Goal: Task Accomplishment & Management: Use online tool/utility

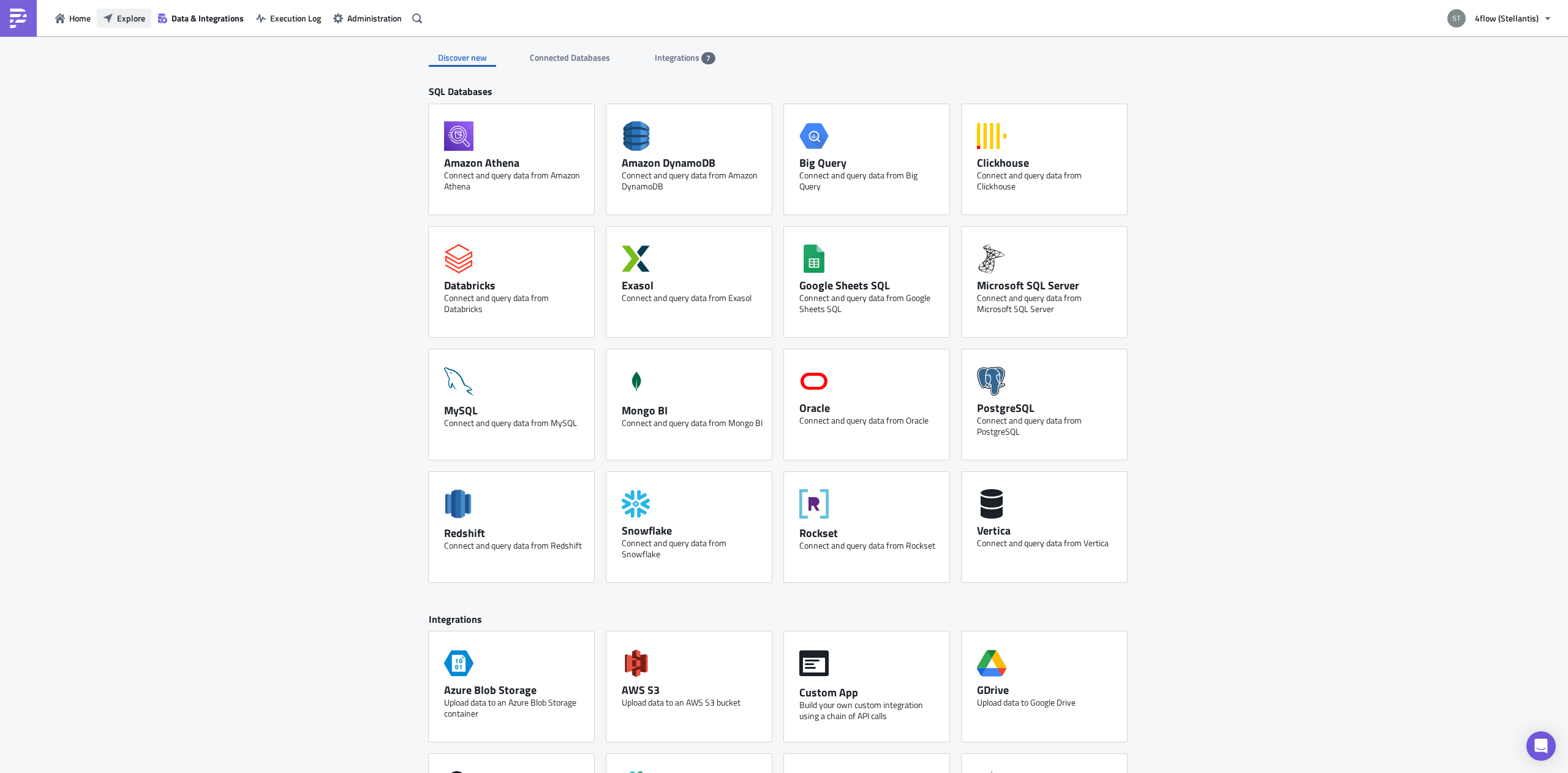
click at [125, 19] on span "Explore" at bounding box center [131, 18] width 28 height 13
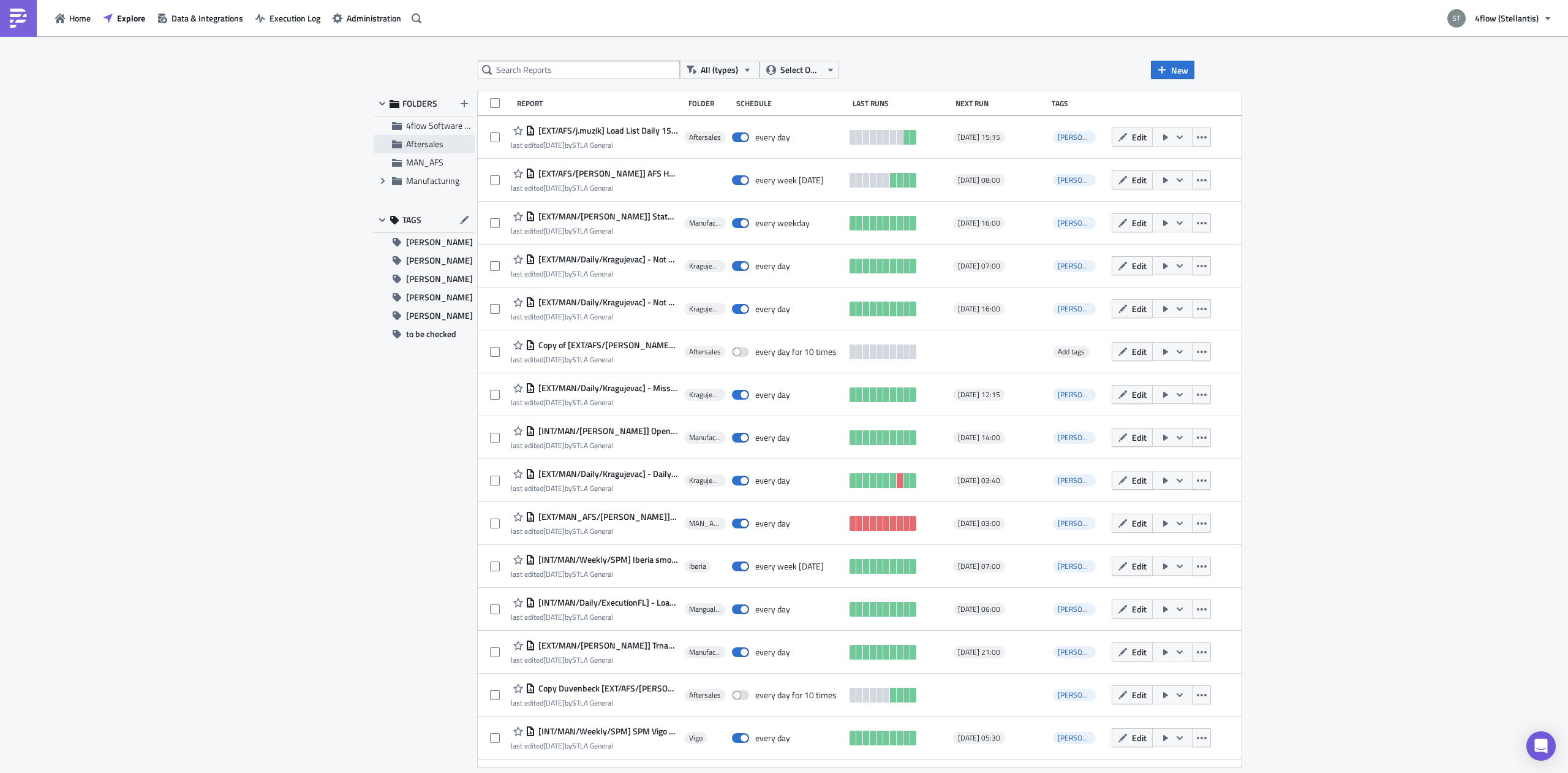
click at [433, 139] on span "Aftersales" at bounding box center [425, 144] width 38 height 13
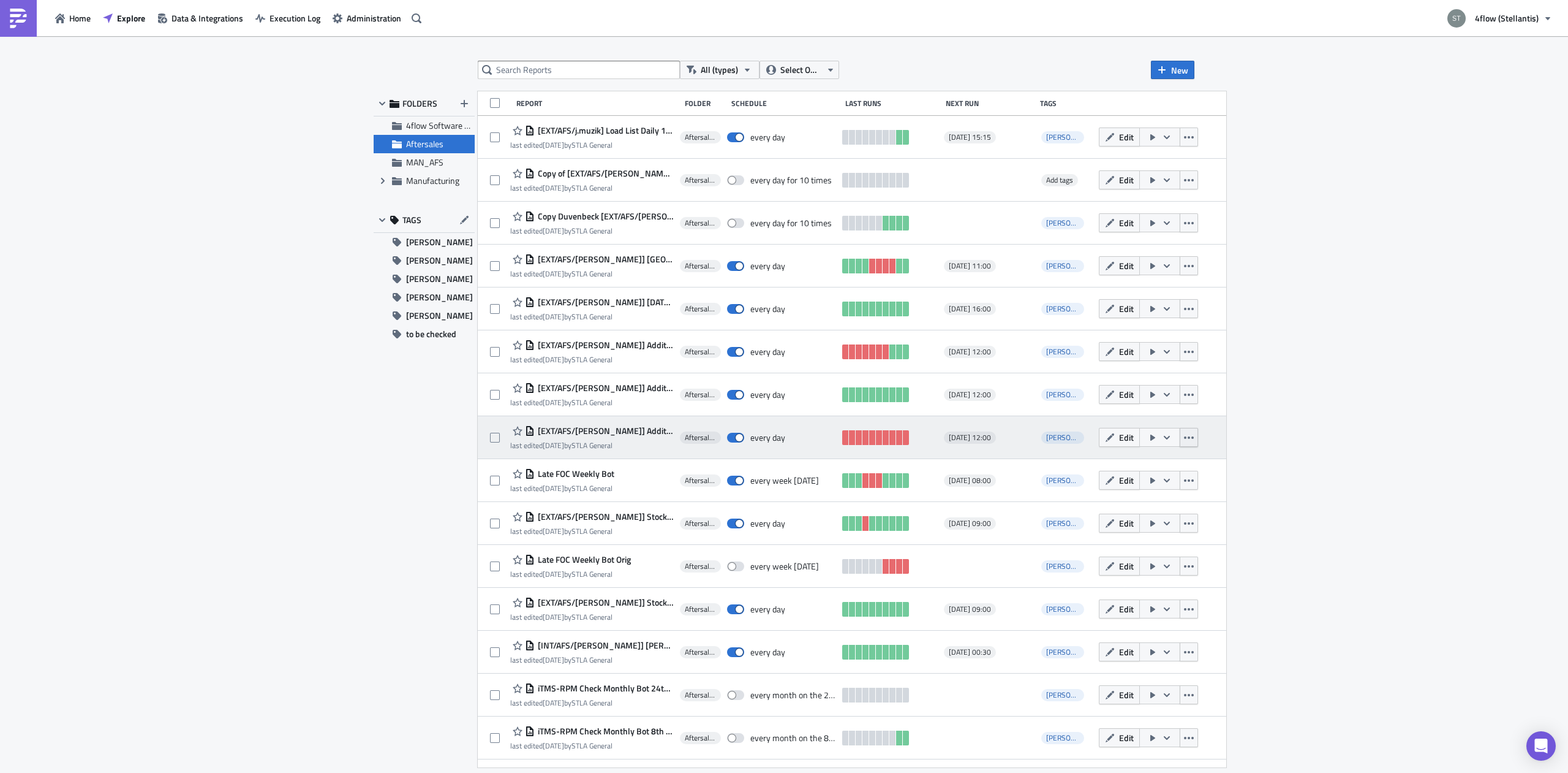
click at [1180, 442] on button "button" at bounding box center [1189, 437] width 19 height 19
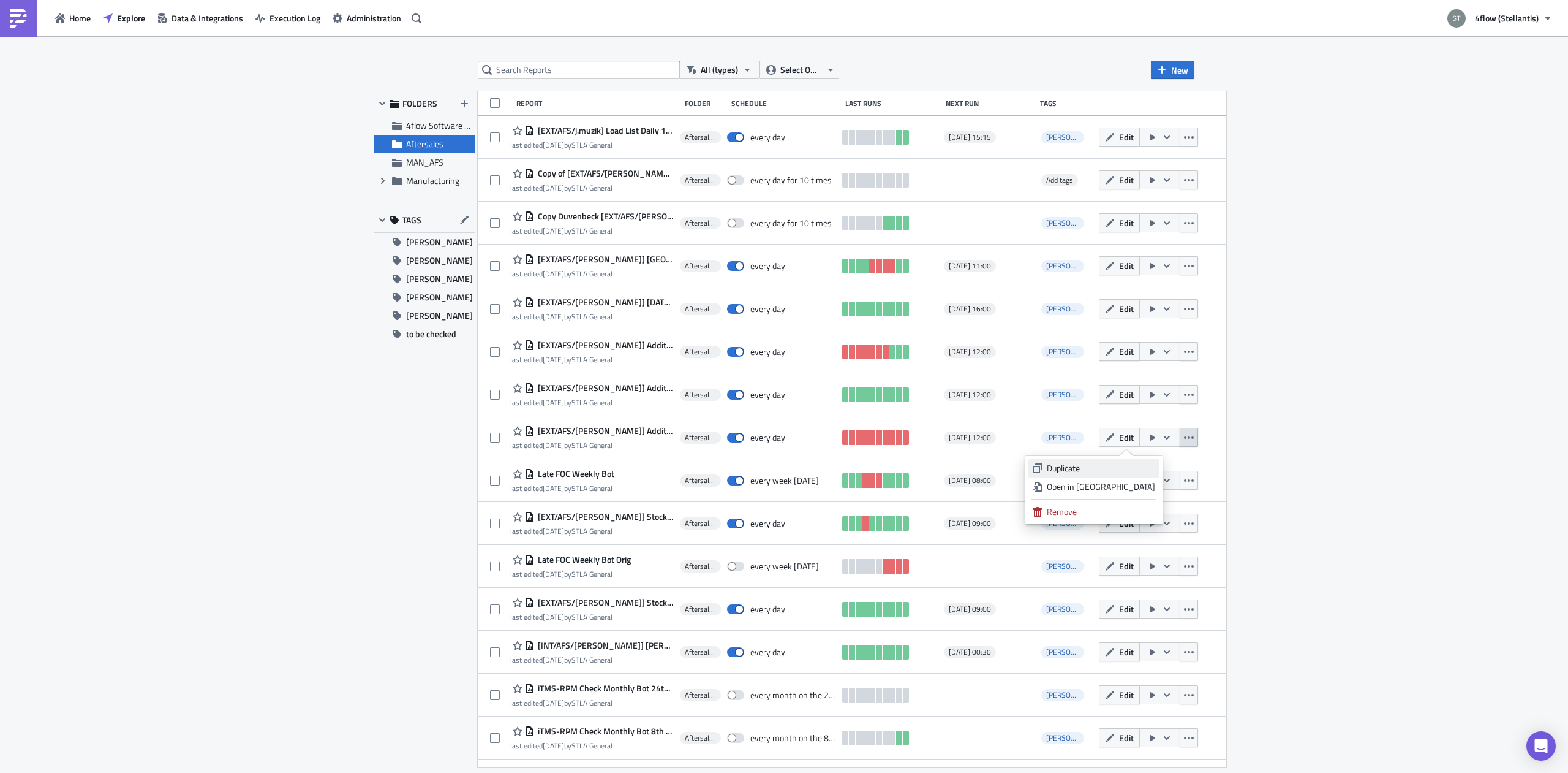
click at [1130, 460] on link "Duplicate" at bounding box center [1093, 469] width 131 height 19
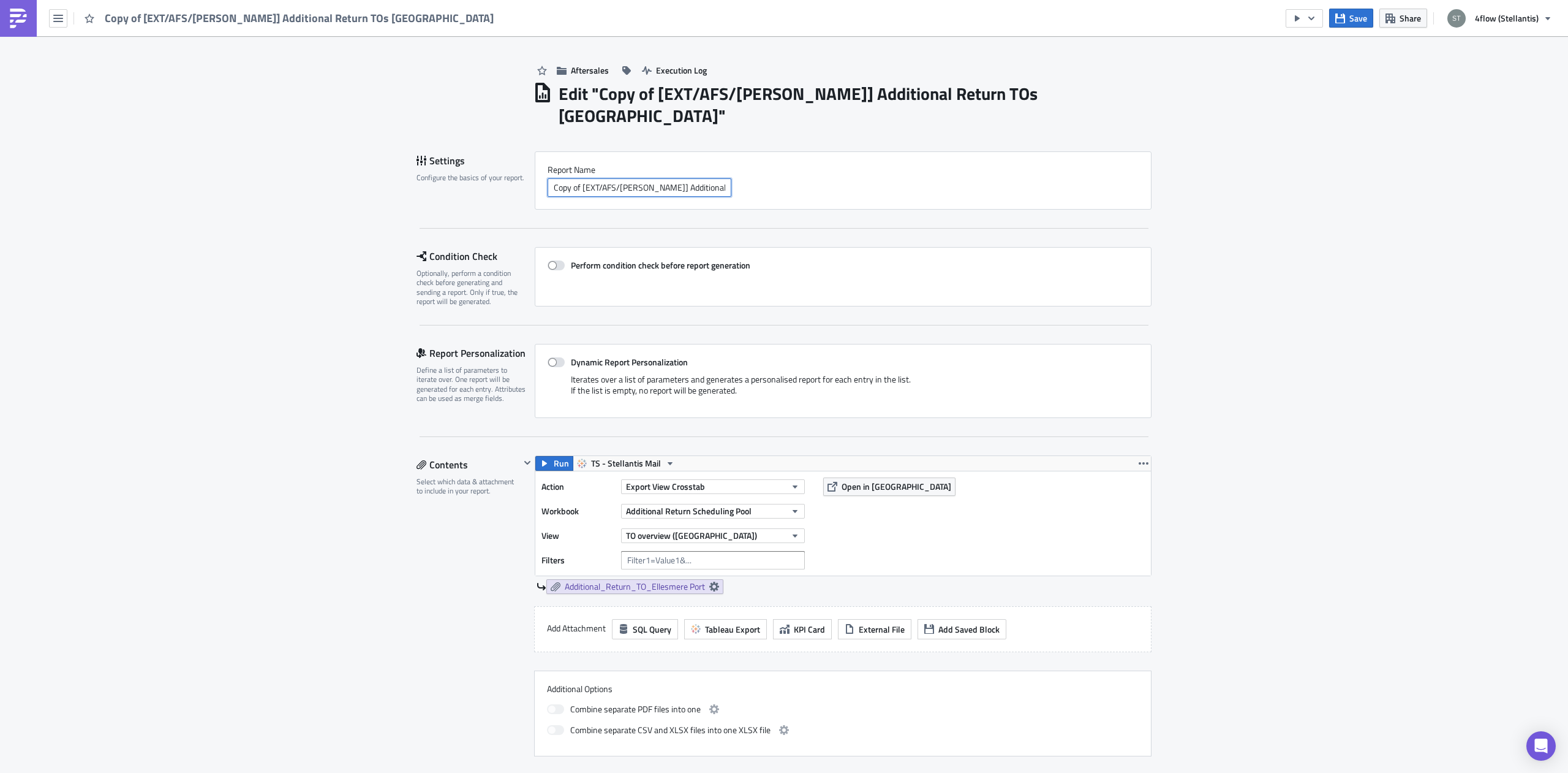
click at [577, 178] on input "Copy of [EXT/AFS/[PERSON_NAME]] Additional Return TOs [GEOGRAPHIC_DATA]" at bounding box center [639, 188] width 184 height 19
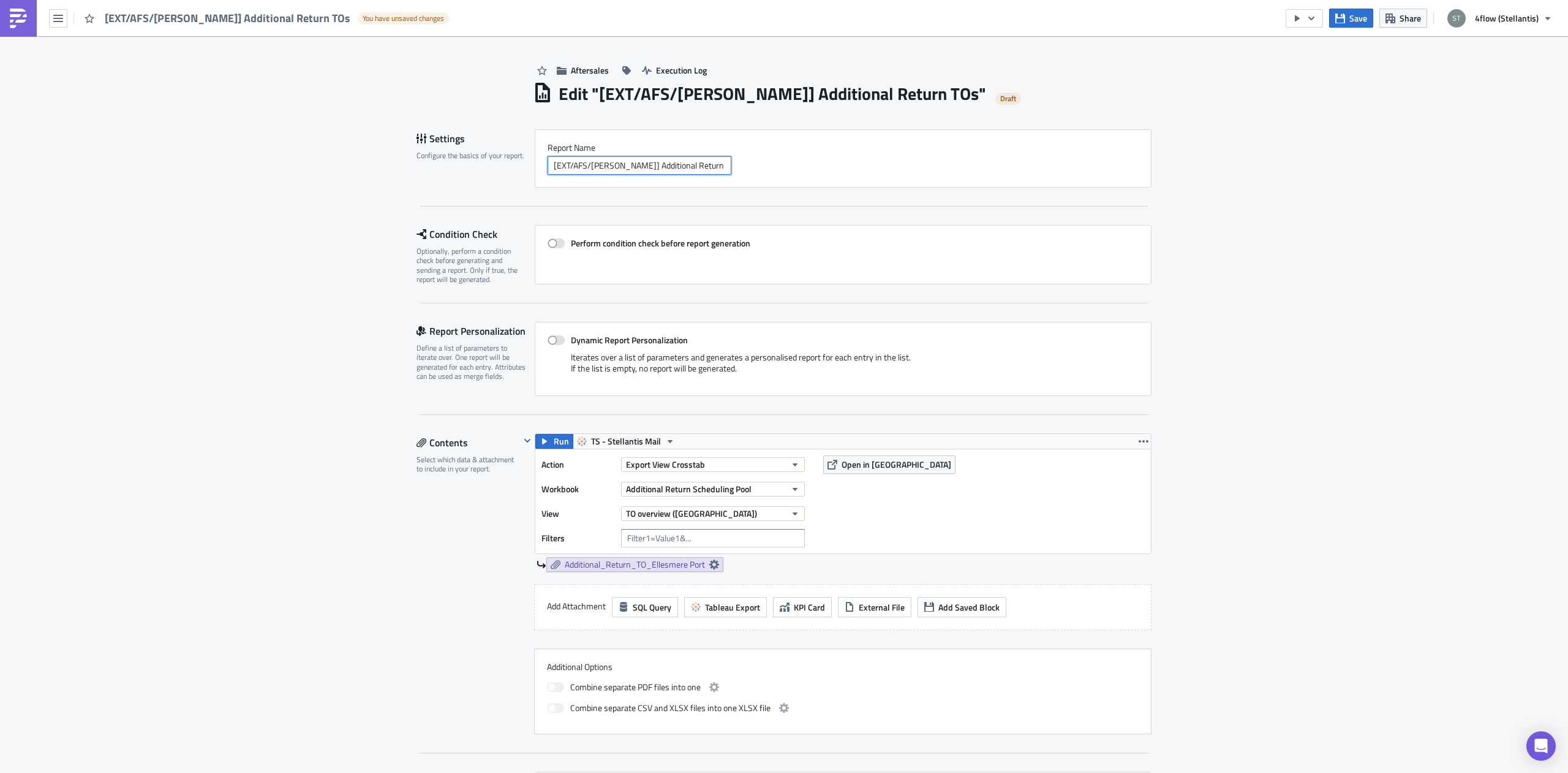
paste input "9603780638/00/M/00/N"
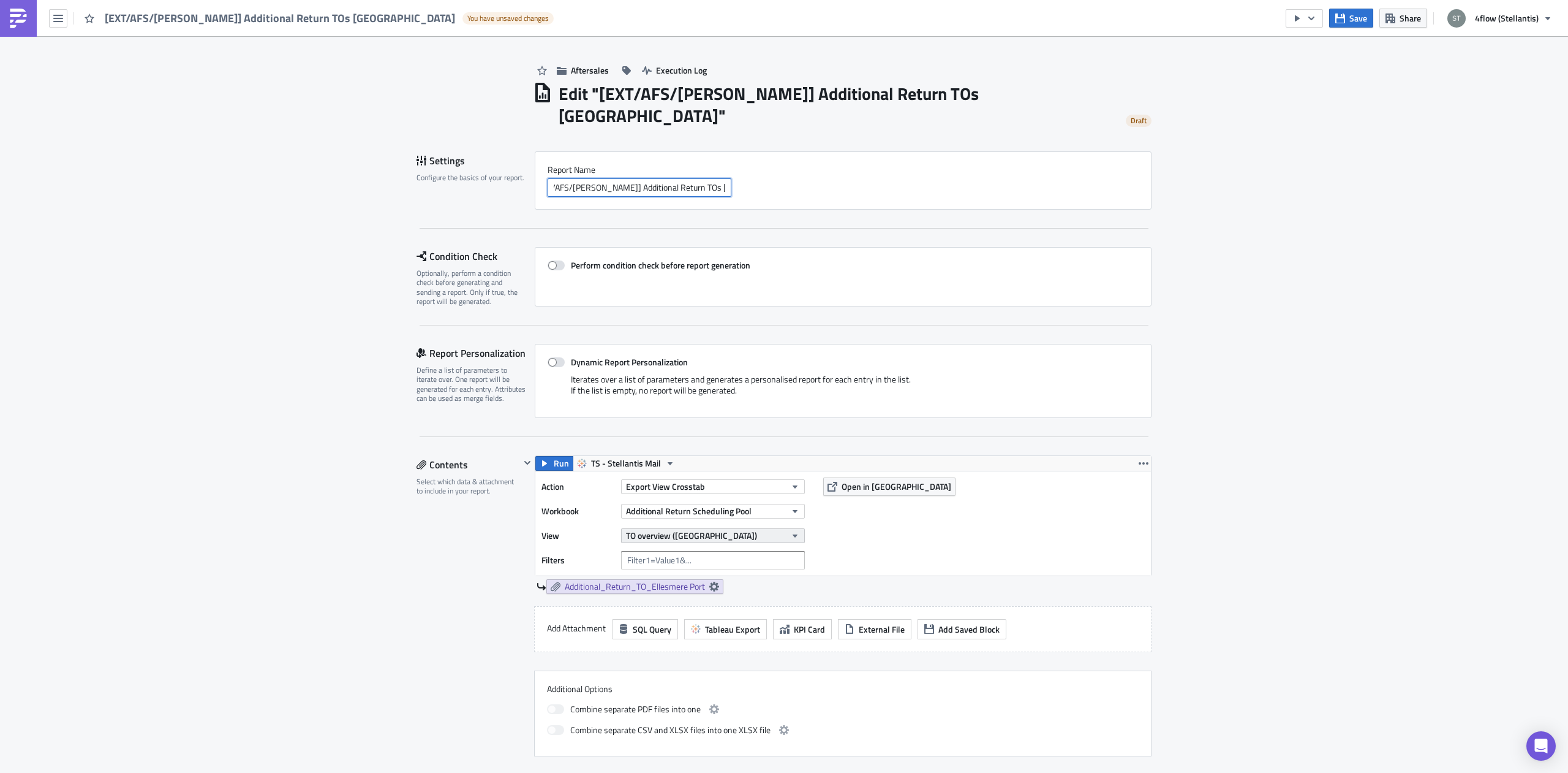
type input "[EXT/AFS/[PERSON_NAME]] Additional Return TOs [GEOGRAPHIC_DATA]"
click at [751, 528] on button "TO overview ([GEOGRAPHIC_DATA])" at bounding box center [712, 535] width 184 height 15
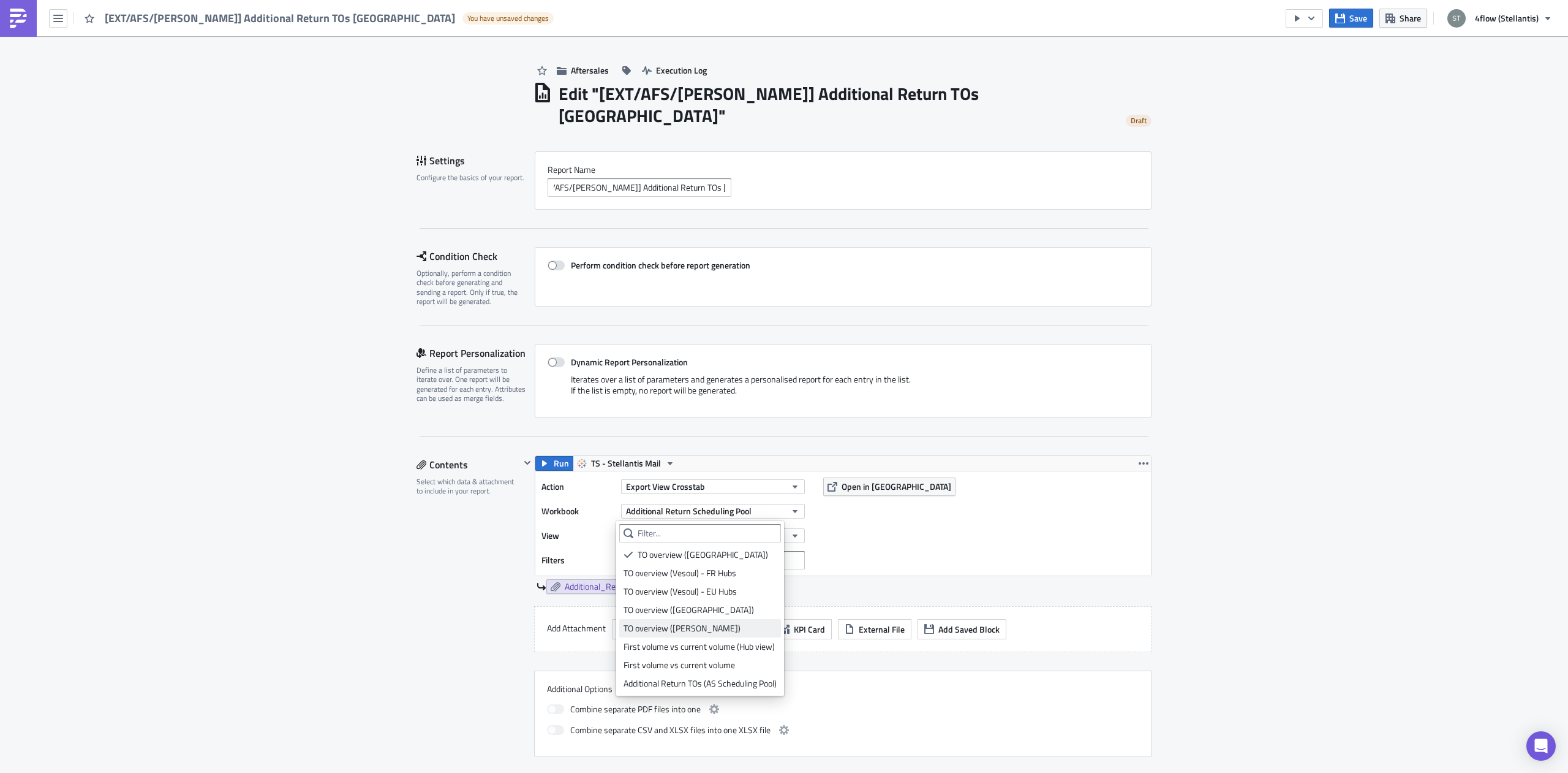
click at [730, 631] on div "TO overview ([PERSON_NAME])" at bounding box center [700, 628] width 154 height 12
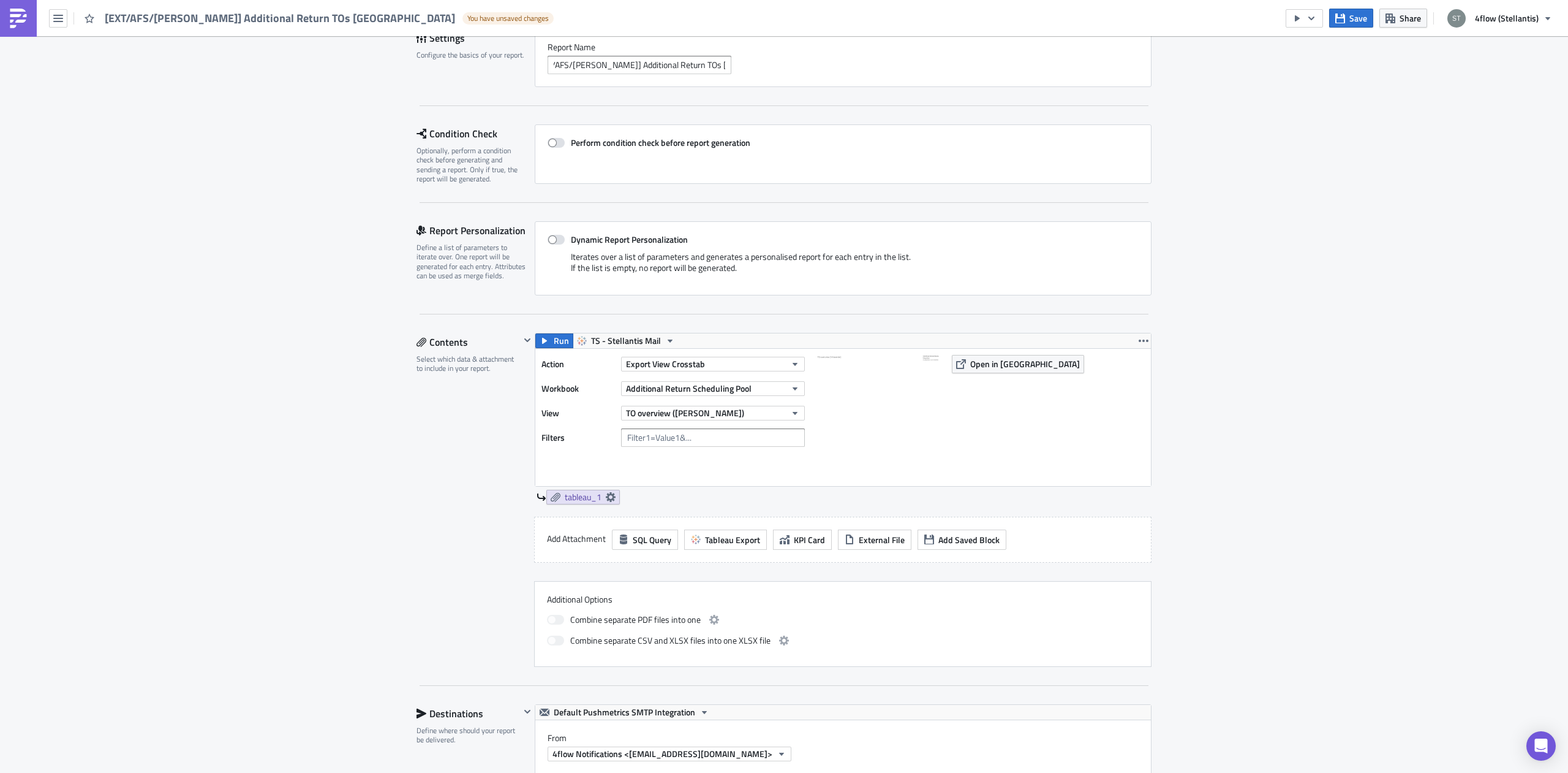
scroll to position [463, 0]
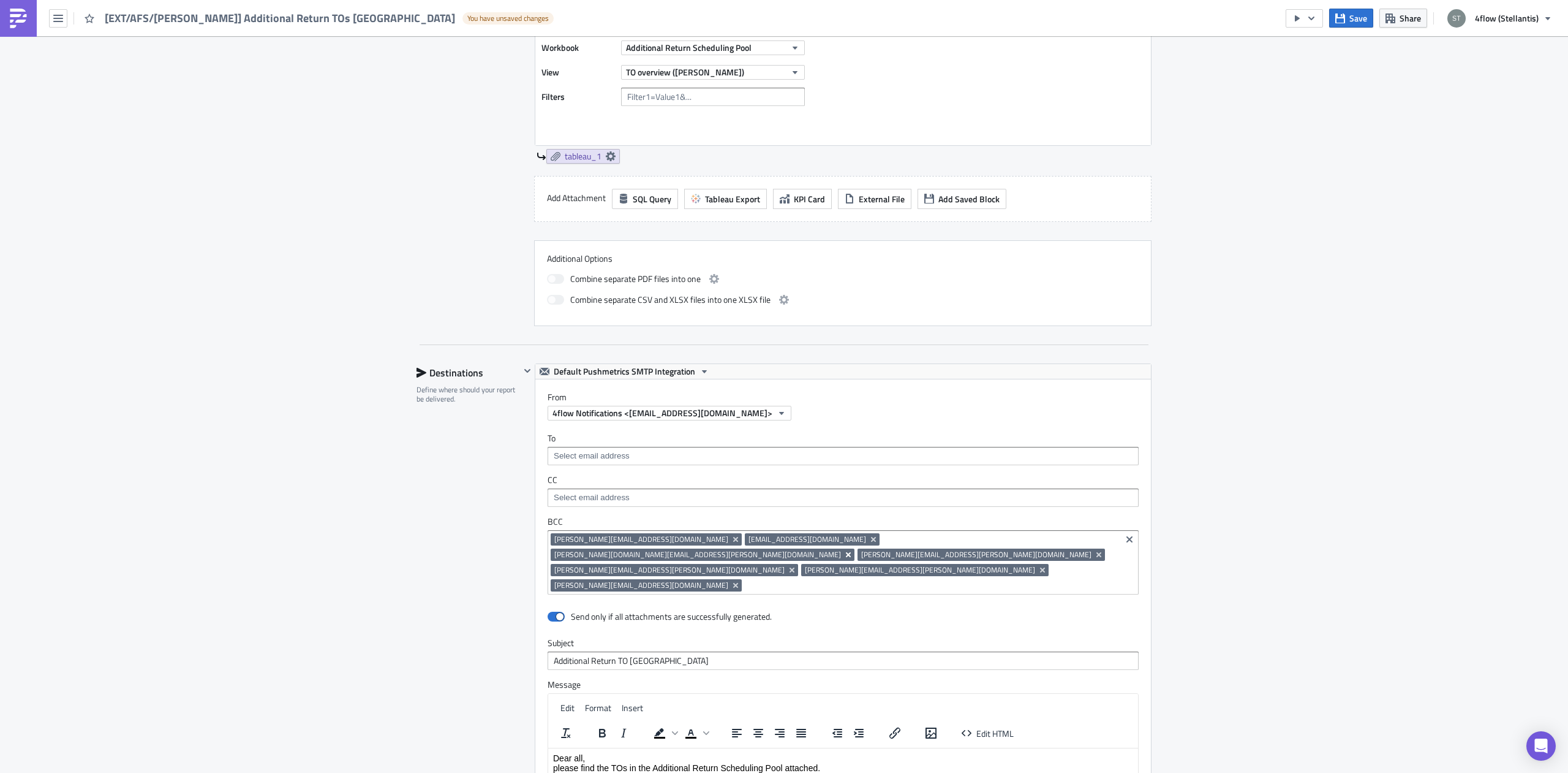
click at [843, 550] on icon "Remove Tag" at bounding box center [848, 554] width 9 height 9
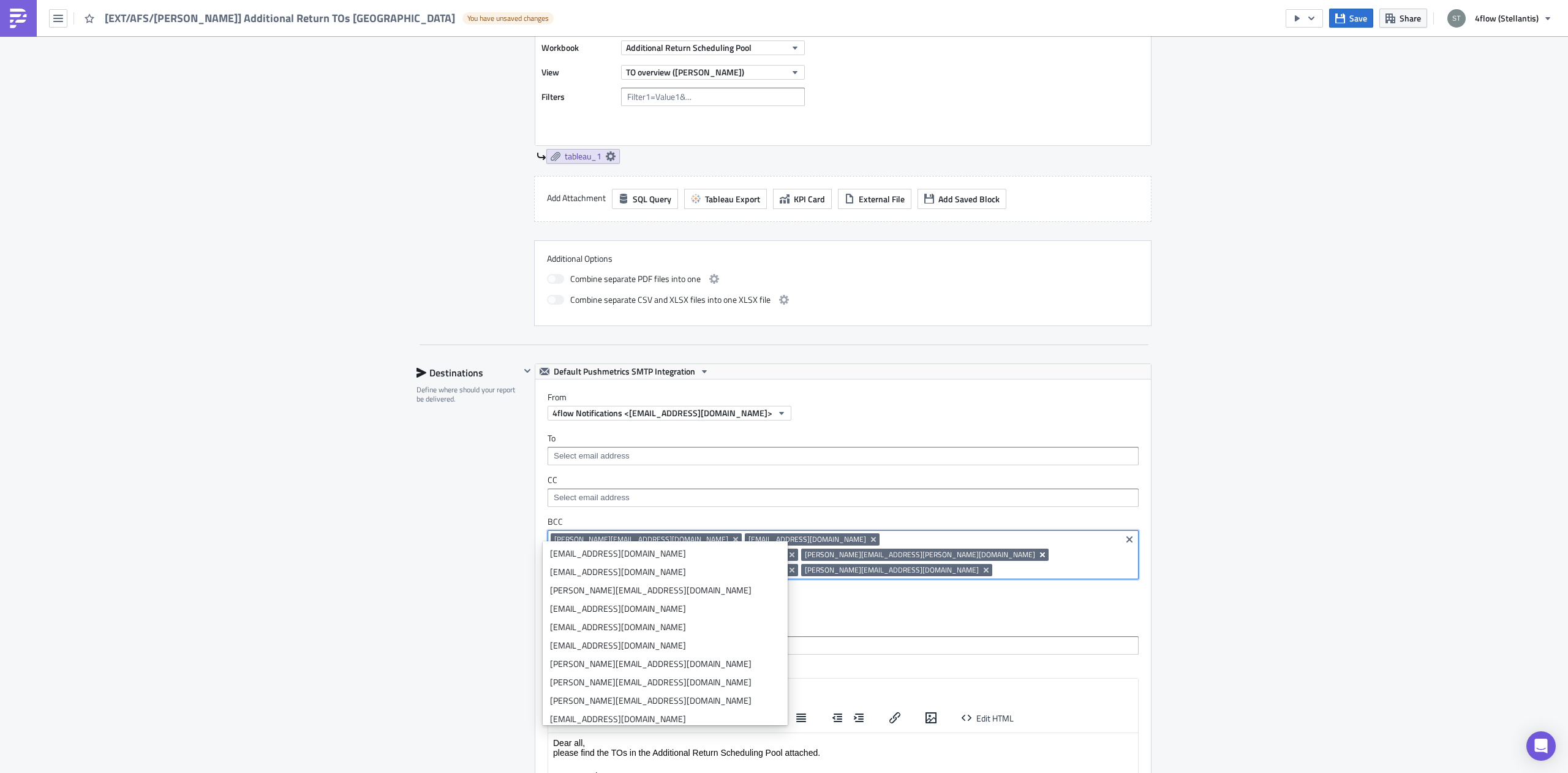
click at [1037, 550] on icon "Remove Tag" at bounding box center [1042, 554] width 9 height 9
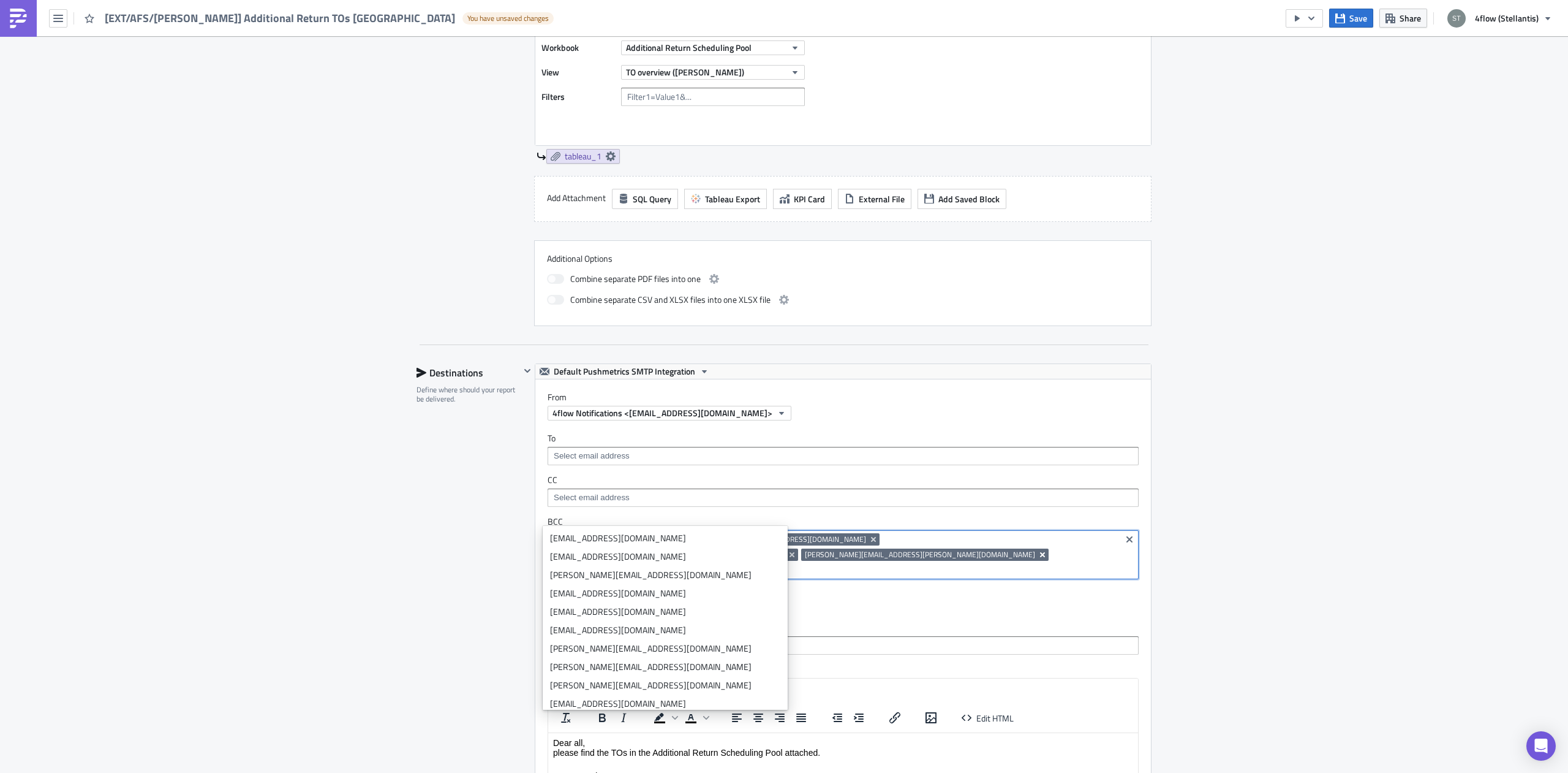
click at [1040, 552] on icon "Remove Tag" at bounding box center [1042, 554] width 5 height 5
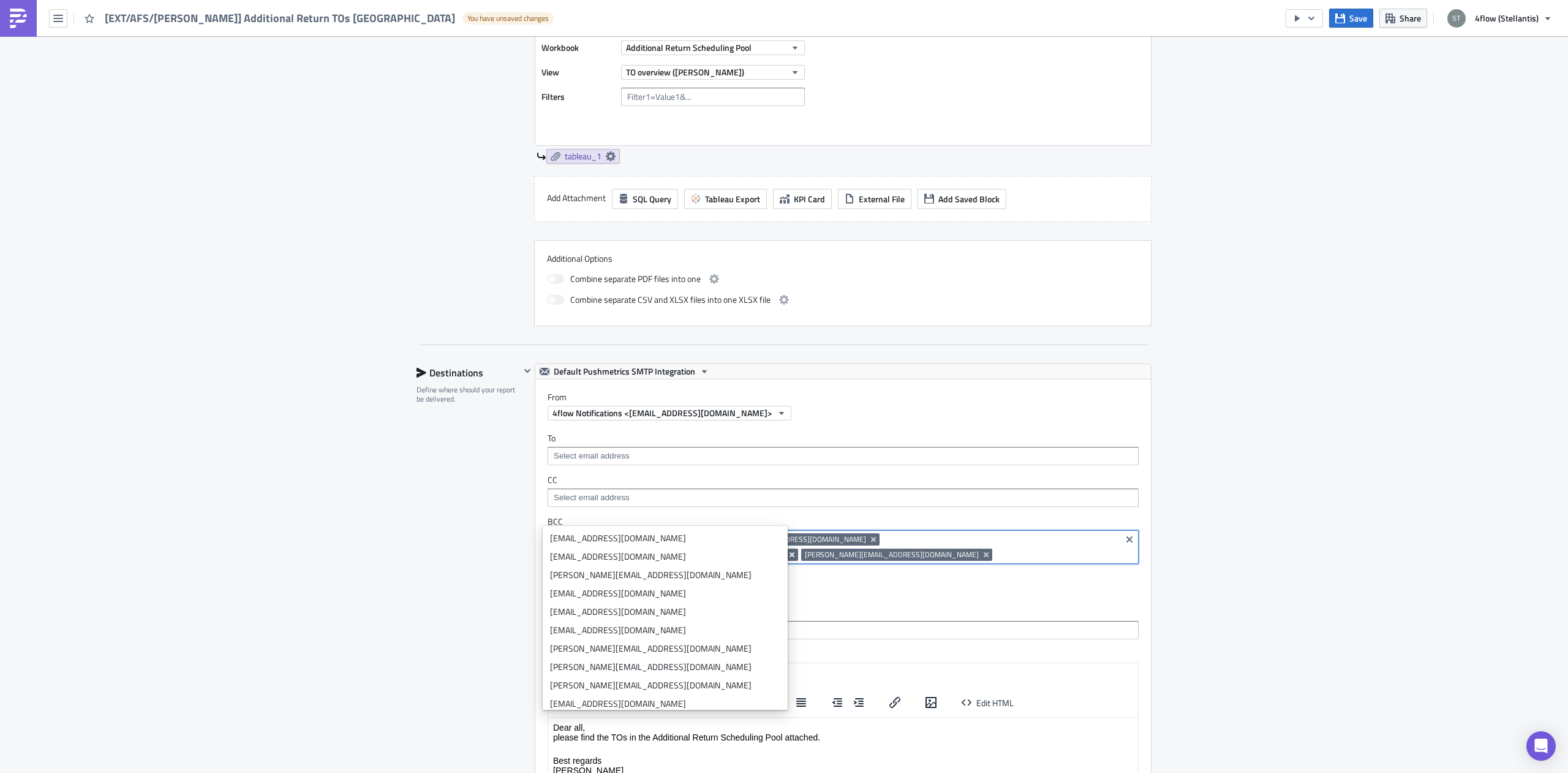
click at [797, 550] on icon "Remove Tag" at bounding box center [792, 554] width 9 height 9
click at [822, 549] on input at bounding box center [834, 554] width 567 height 12
click at [870, 516] on div "BCC [PERSON_NAME][EMAIL_ADDRESS][DOMAIN_NAME] [DOMAIN_NAME][EMAIL_ADDRESS][DOMA…" at bounding box center [842, 539] width 591 height 48
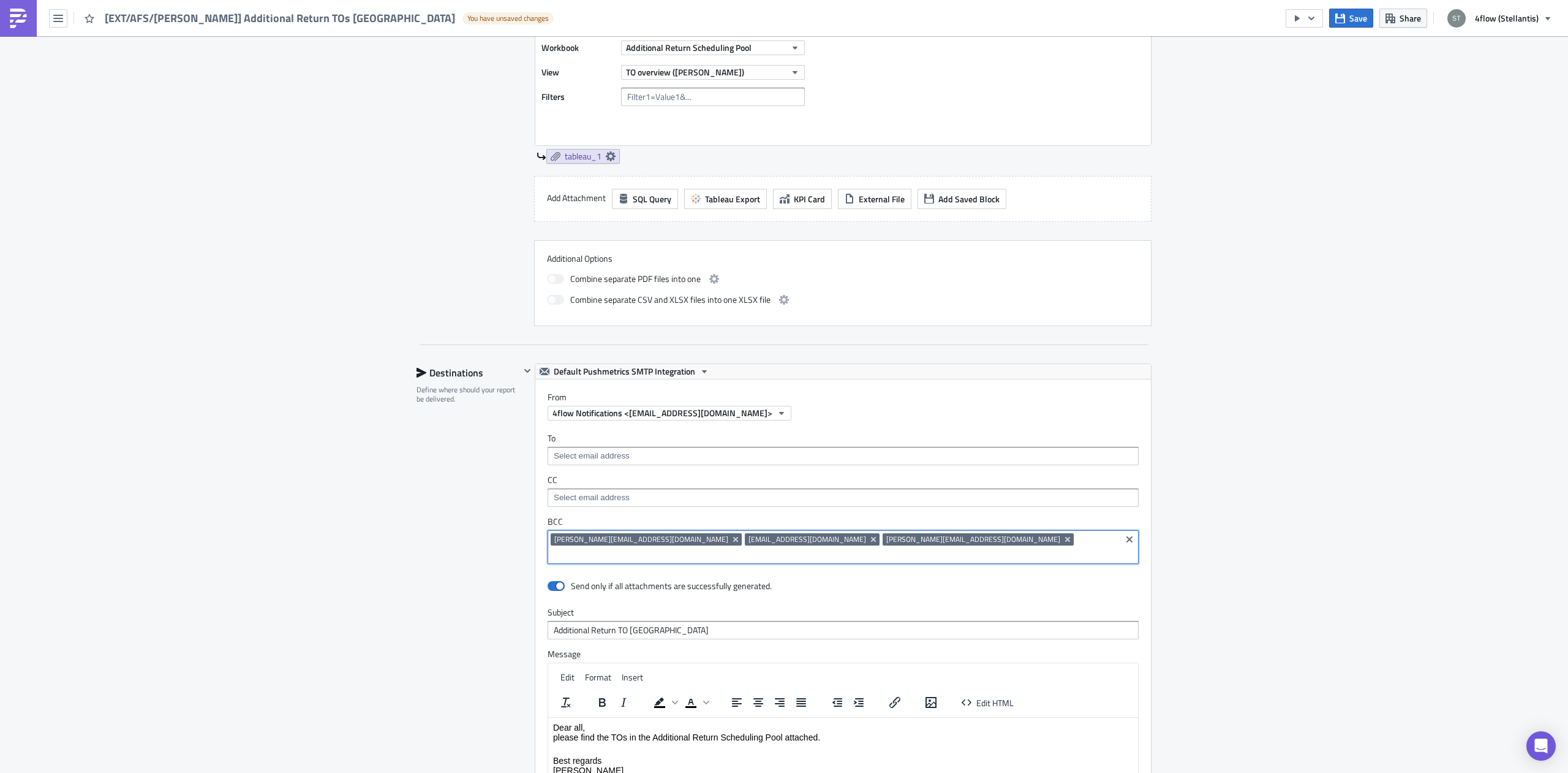
click at [864, 549] on input at bounding box center [834, 554] width 567 height 12
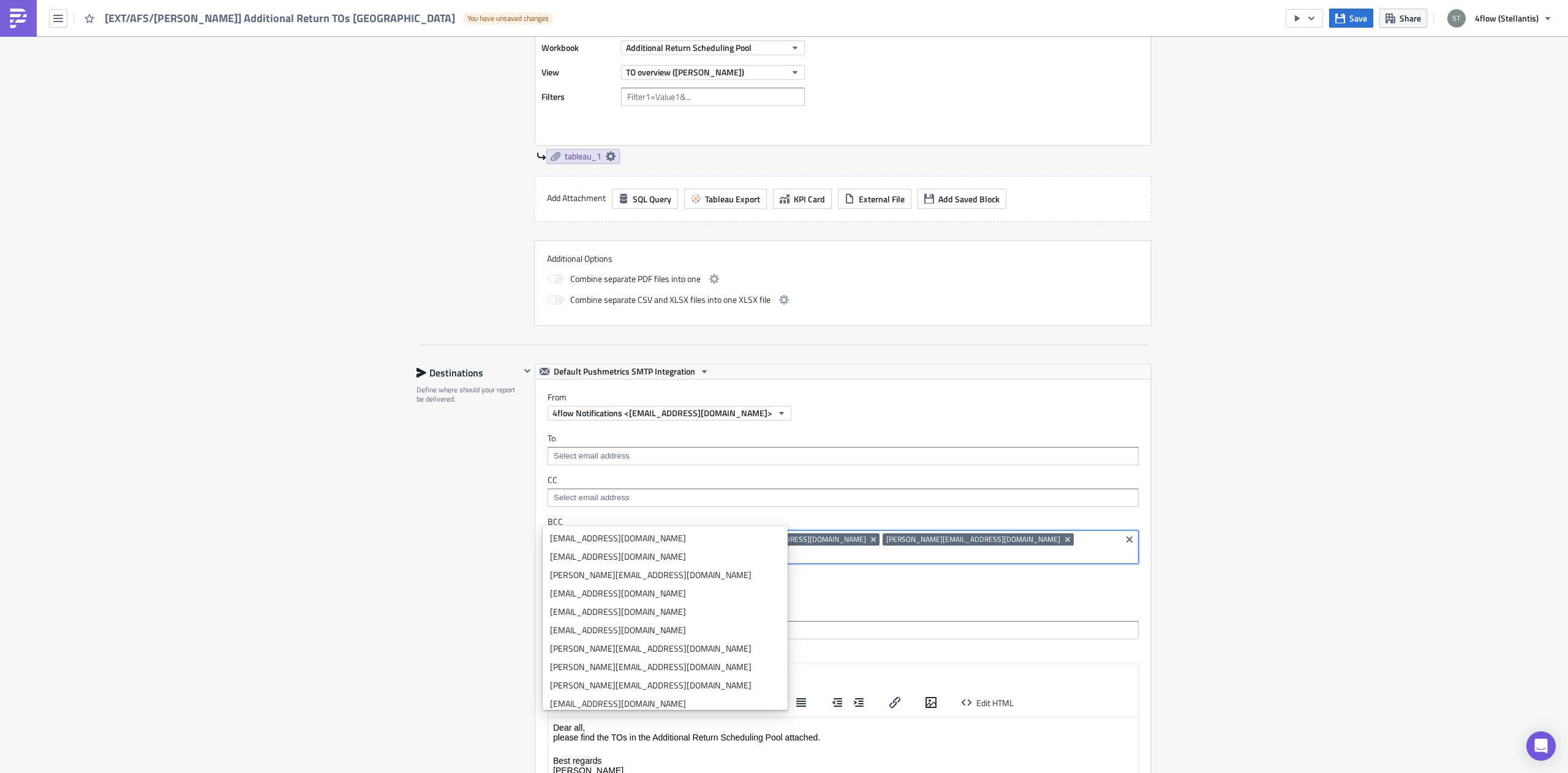
paste input "[PERSON_NAME][EMAIL_ADDRESS][PERSON_NAME][DOMAIN_NAME]"
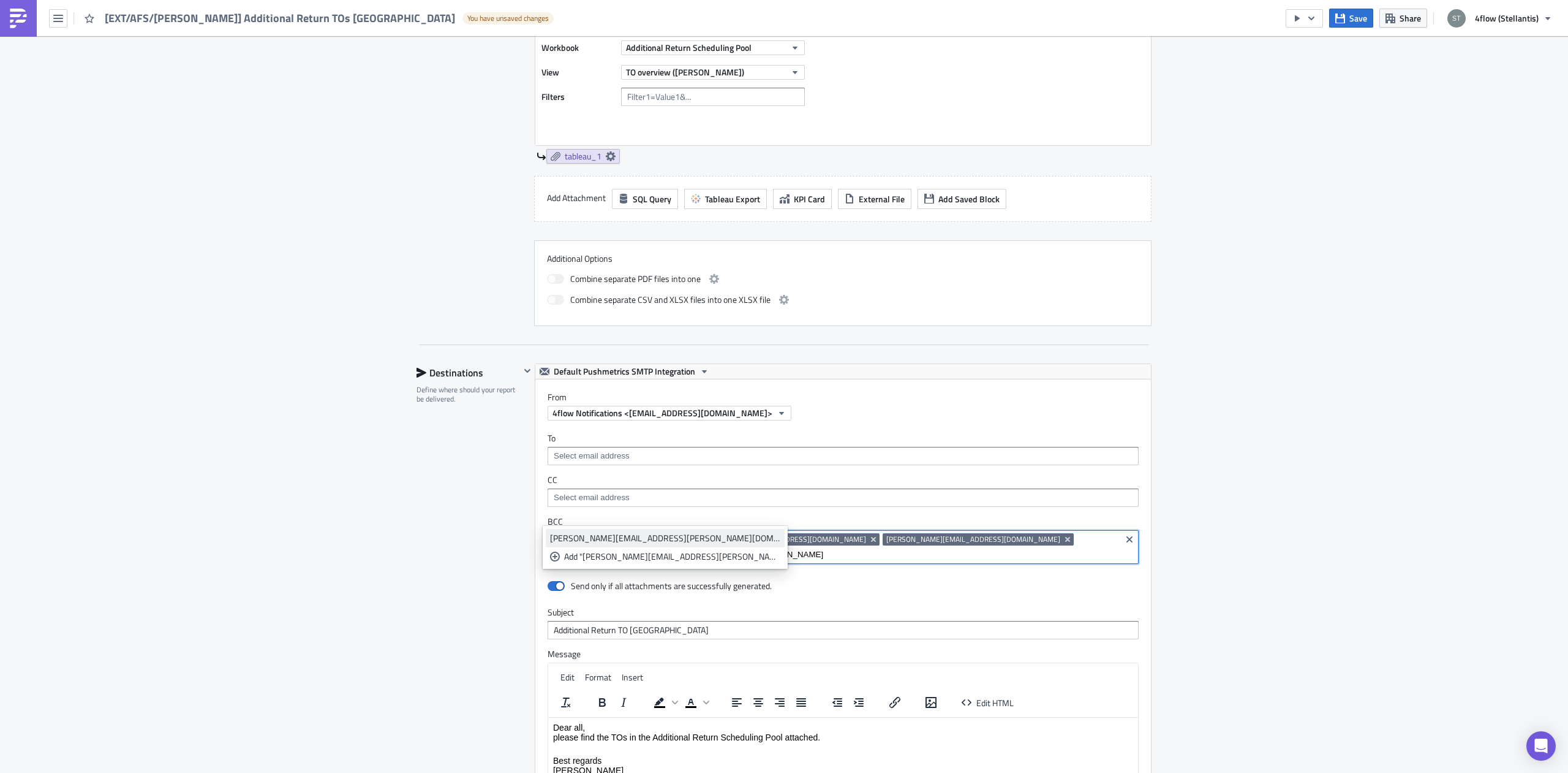
type input "[PERSON_NAME][EMAIL_ADDRESS][PERSON_NAME][DOMAIN_NAME]"
click at [624, 540] on div "[PERSON_NAME][EMAIL_ADDRESS][PERSON_NAME][DOMAIN_NAME]" at bounding box center [665, 537] width 230 height 12
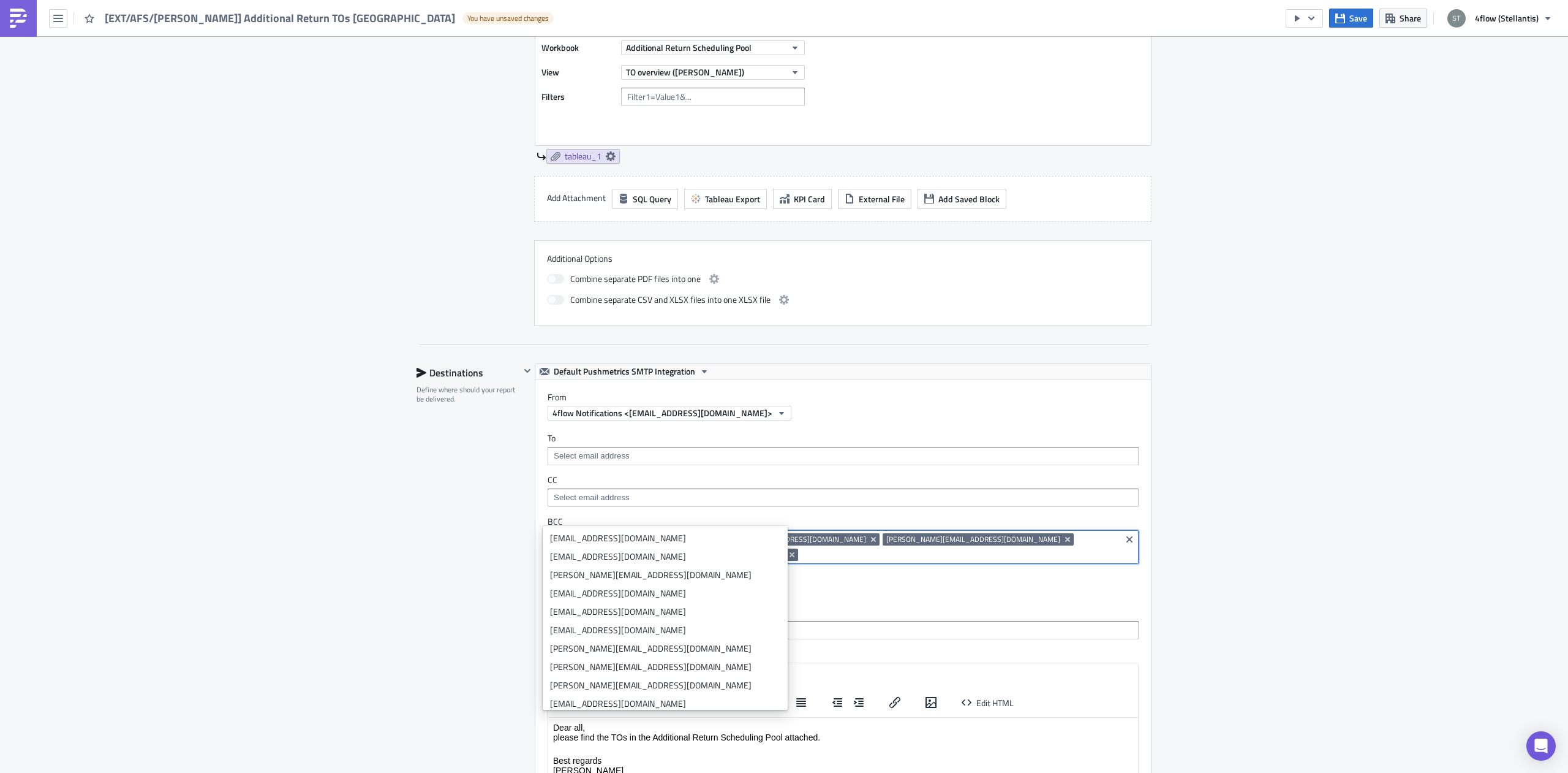
click at [982, 549] on input at bounding box center [959, 554] width 317 height 12
paste input "[EMAIL_ADDRESS][US_STATE][DOMAIN_NAME]"
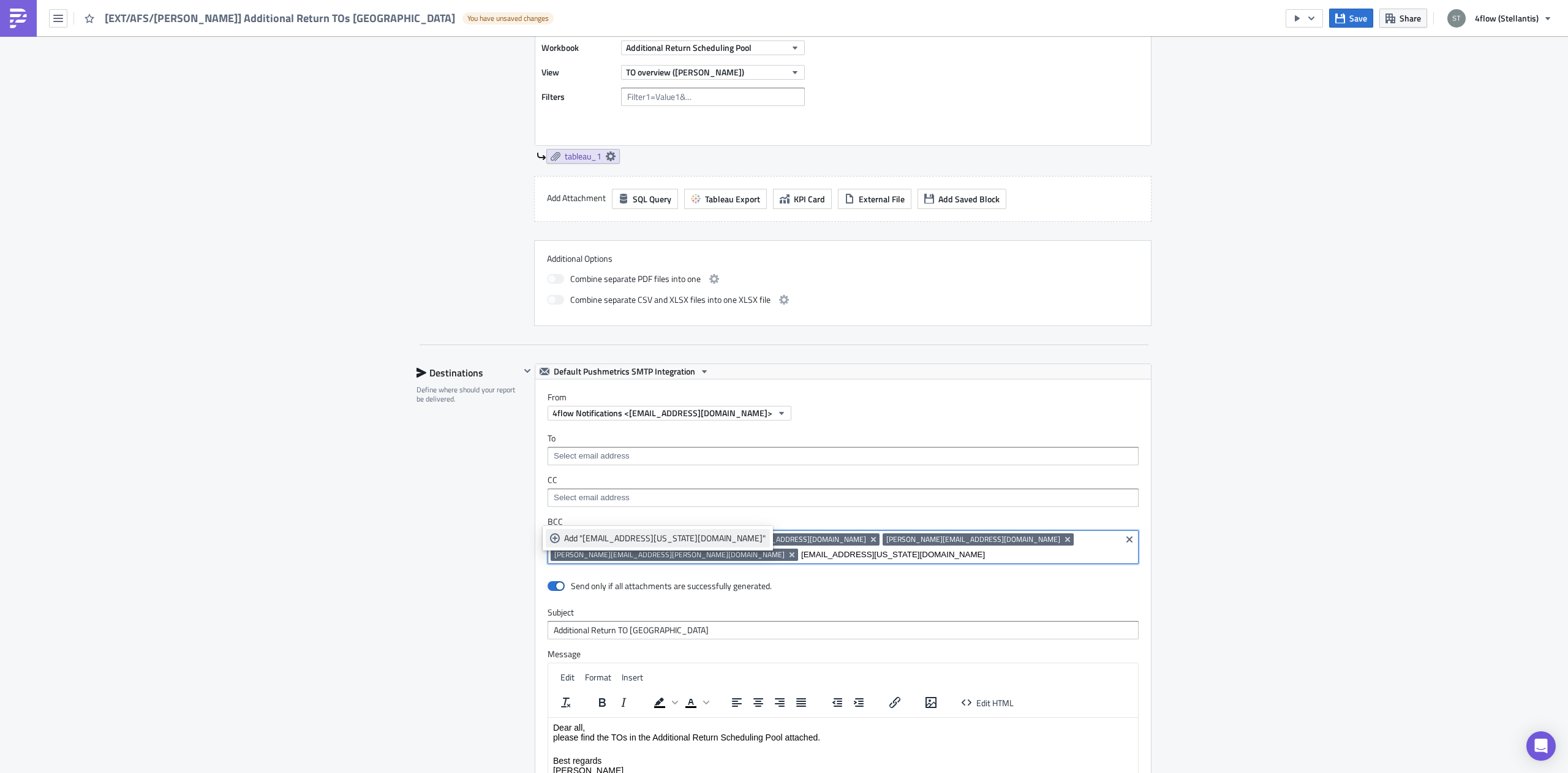
type input "[EMAIL_ADDRESS][US_STATE][DOMAIN_NAME]"
click at [666, 536] on div "Add "[EMAIL_ADDRESS][US_STATE][DOMAIN_NAME]"" at bounding box center [665, 537] width 202 height 12
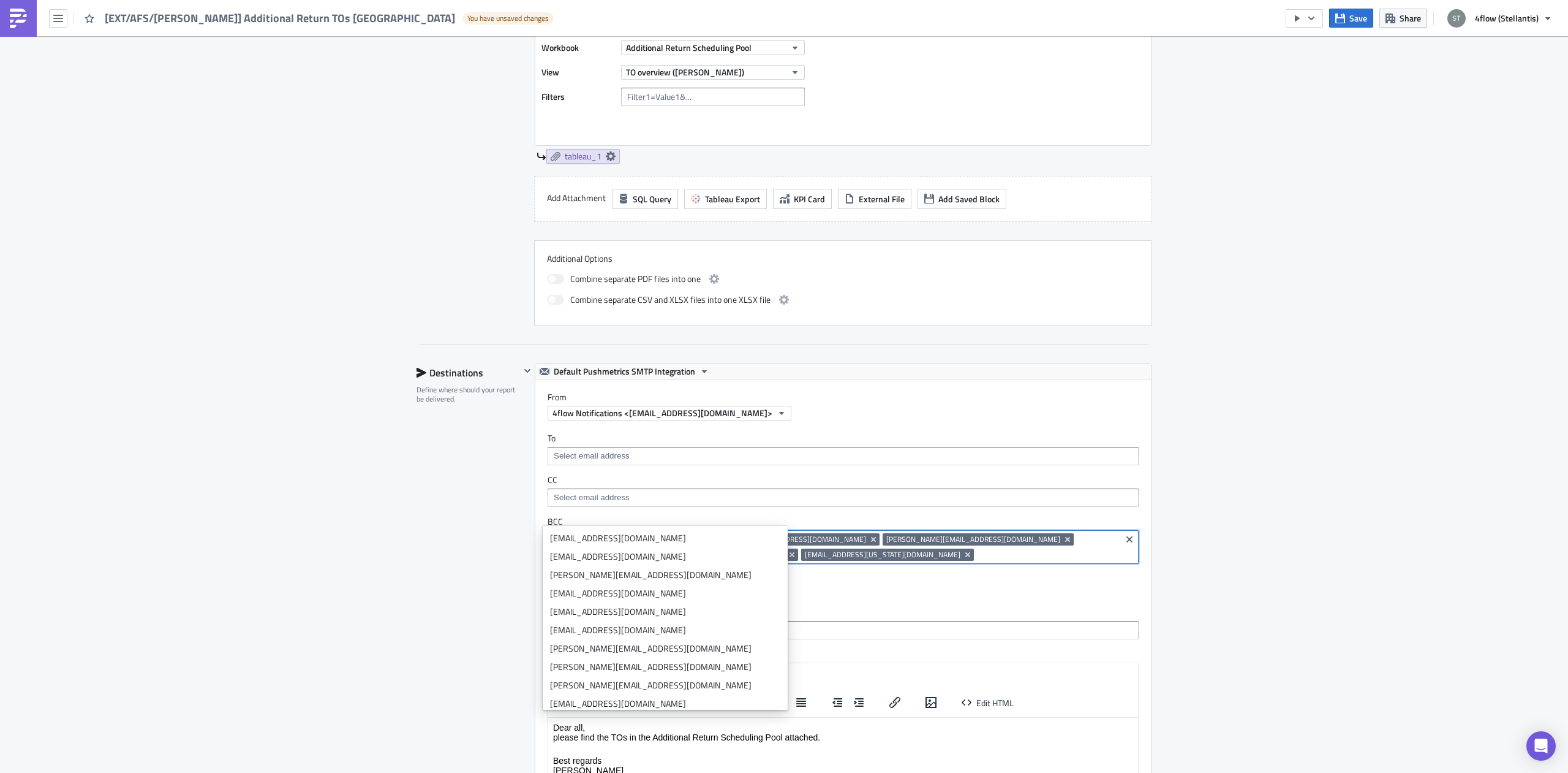
click at [1229, 524] on div "Aftersales Execution Log Edit " [EXT/AFS/[PERSON_NAME]] Additional Return TOs […" at bounding box center [784, 359] width 1568 height 1572
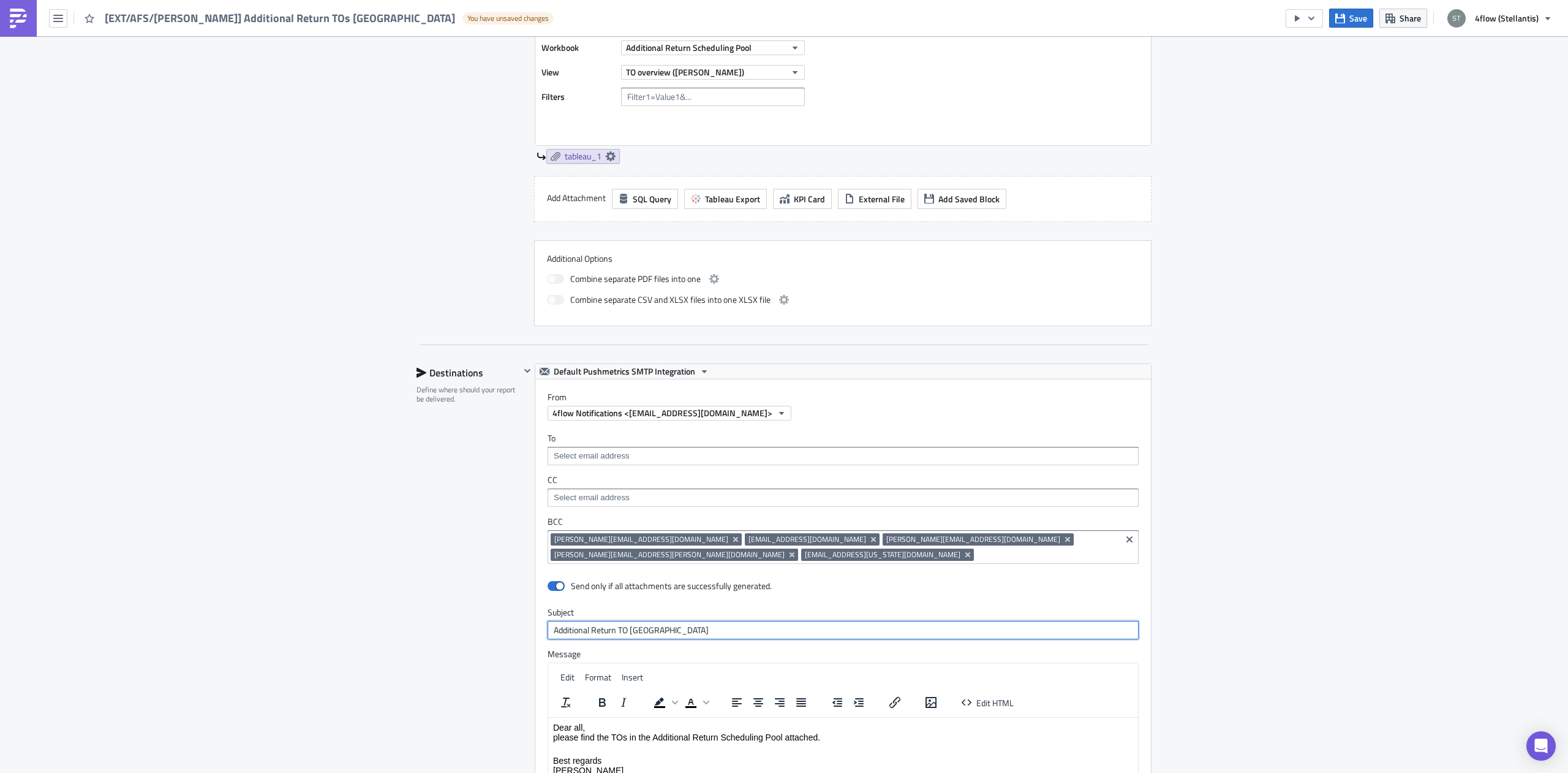
drag, startPoint x: 726, startPoint y: 591, endPoint x: 626, endPoint y: 597, distance: 100.2
click at [626, 620] on input "Additional Return TO [GEOGRAPHIC_DATA]" at bounding box center [842, 630] width 591 height 19
type input "Additional Return TO [GEOGRAPHIC_DATA]"
click at [1329, 446] on div "Aftersales Execution Log Edit " [EXT/AFS/[PERSON_NAME]] Additional Return TOs […" at bounding box center [784, 359] width 1568 height 1572
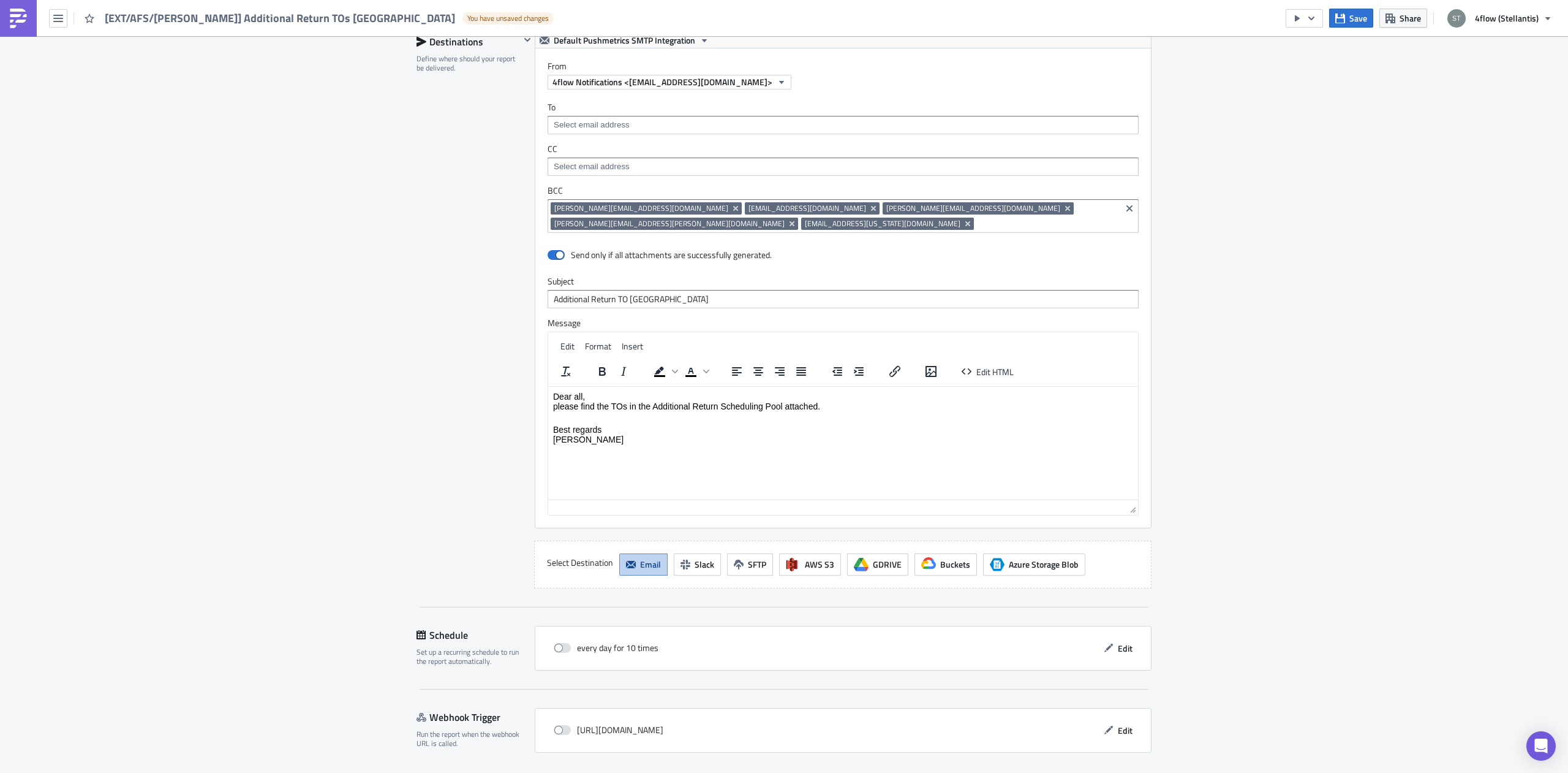
scroll to position [796, 0]
click at [1121, 640] on span "Edit" at bounding box center [1125, 647] width 15 height 13
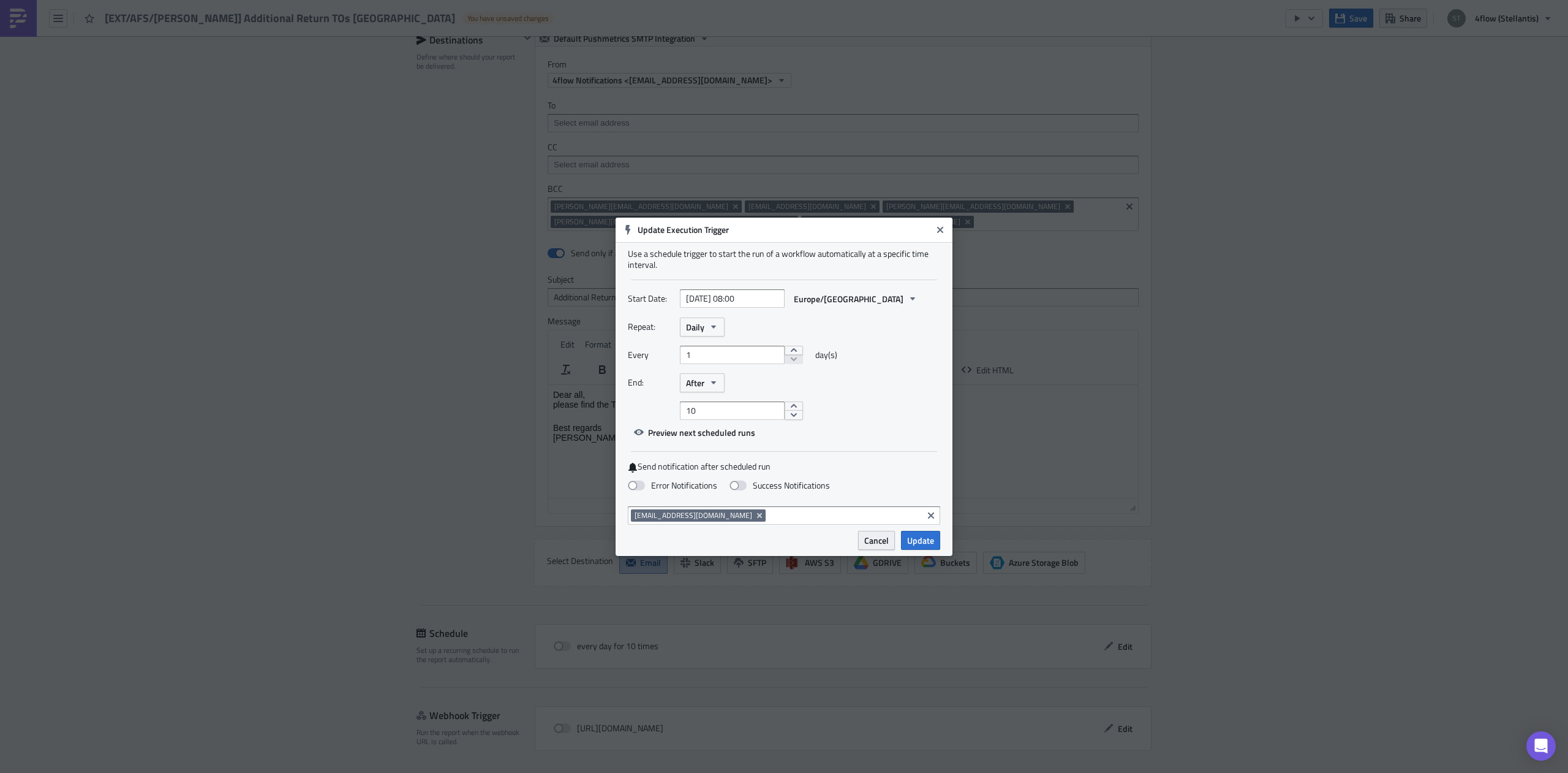
click at [872, 540] on span "Cancel" at bounding box center [876, 540] width 24 height 13
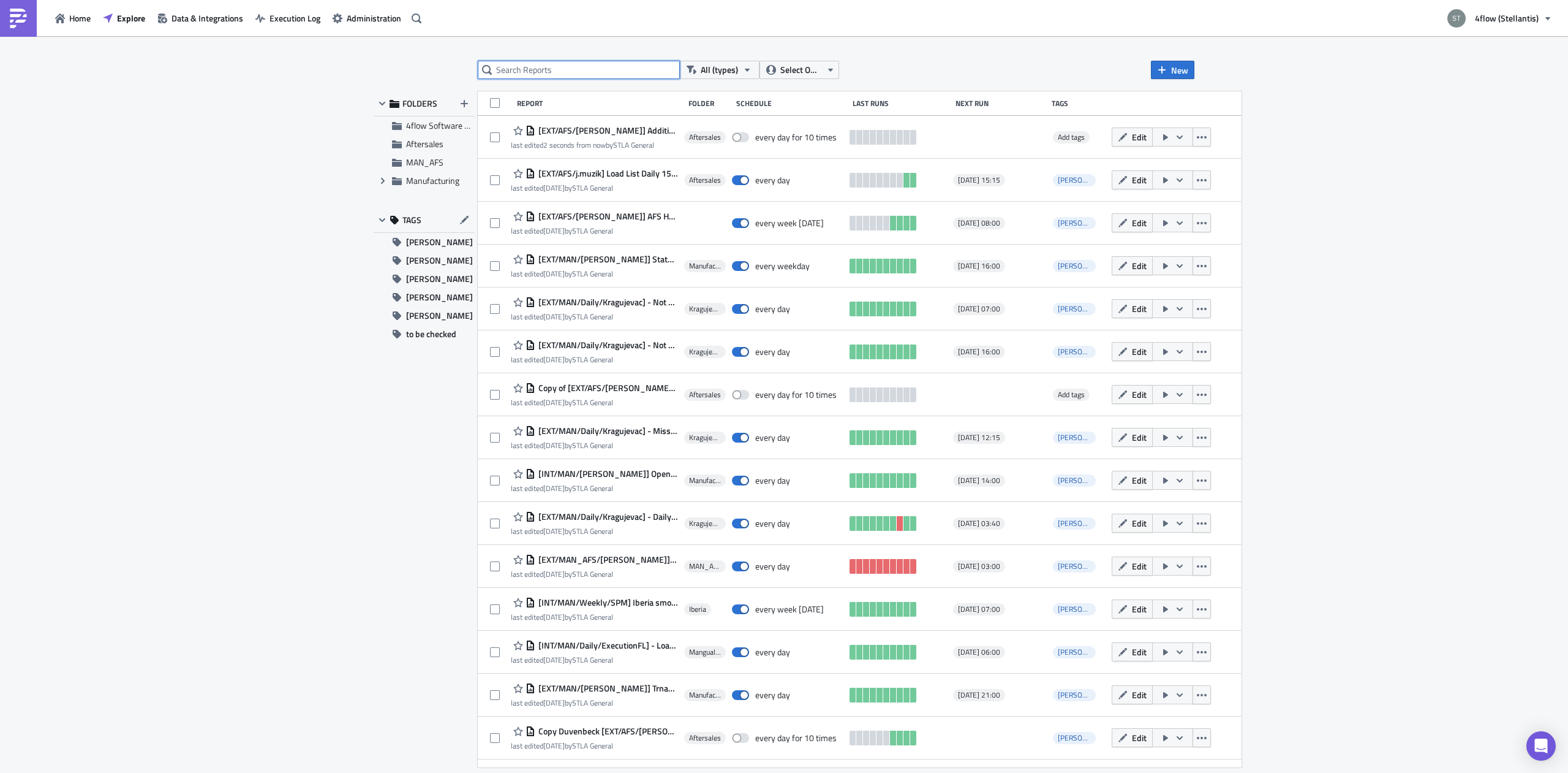
click at [563, 72] on input "text" at bounding box center [579, 70] width 203 height 19
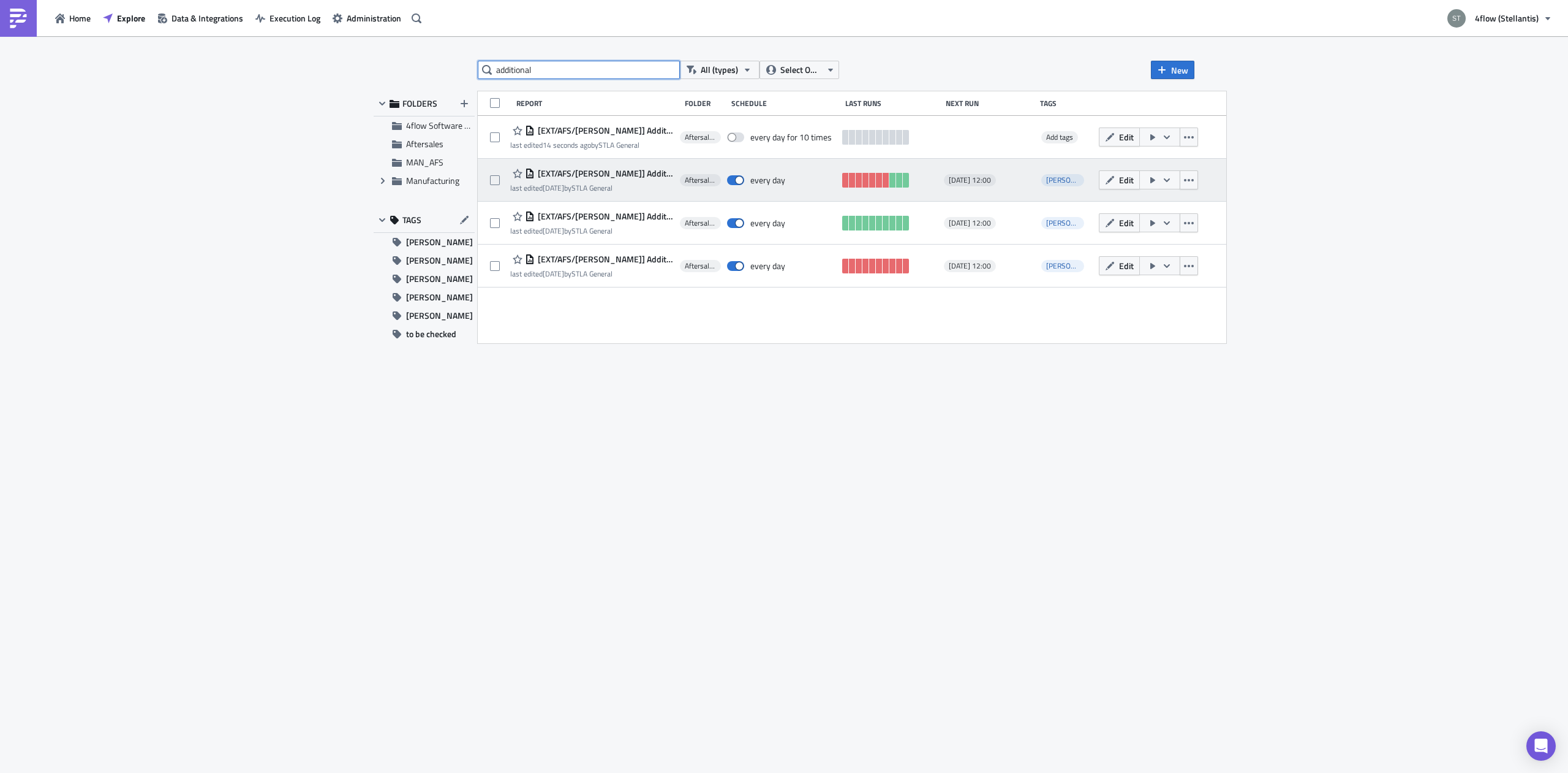
type input "additional"
click at [600, 173] on span "[EXT/AFS/[PERSON_NAME]] Additional Return TOs Vesoul (EU Hubs)" at bounding box center [604, 173] width 139 height 11
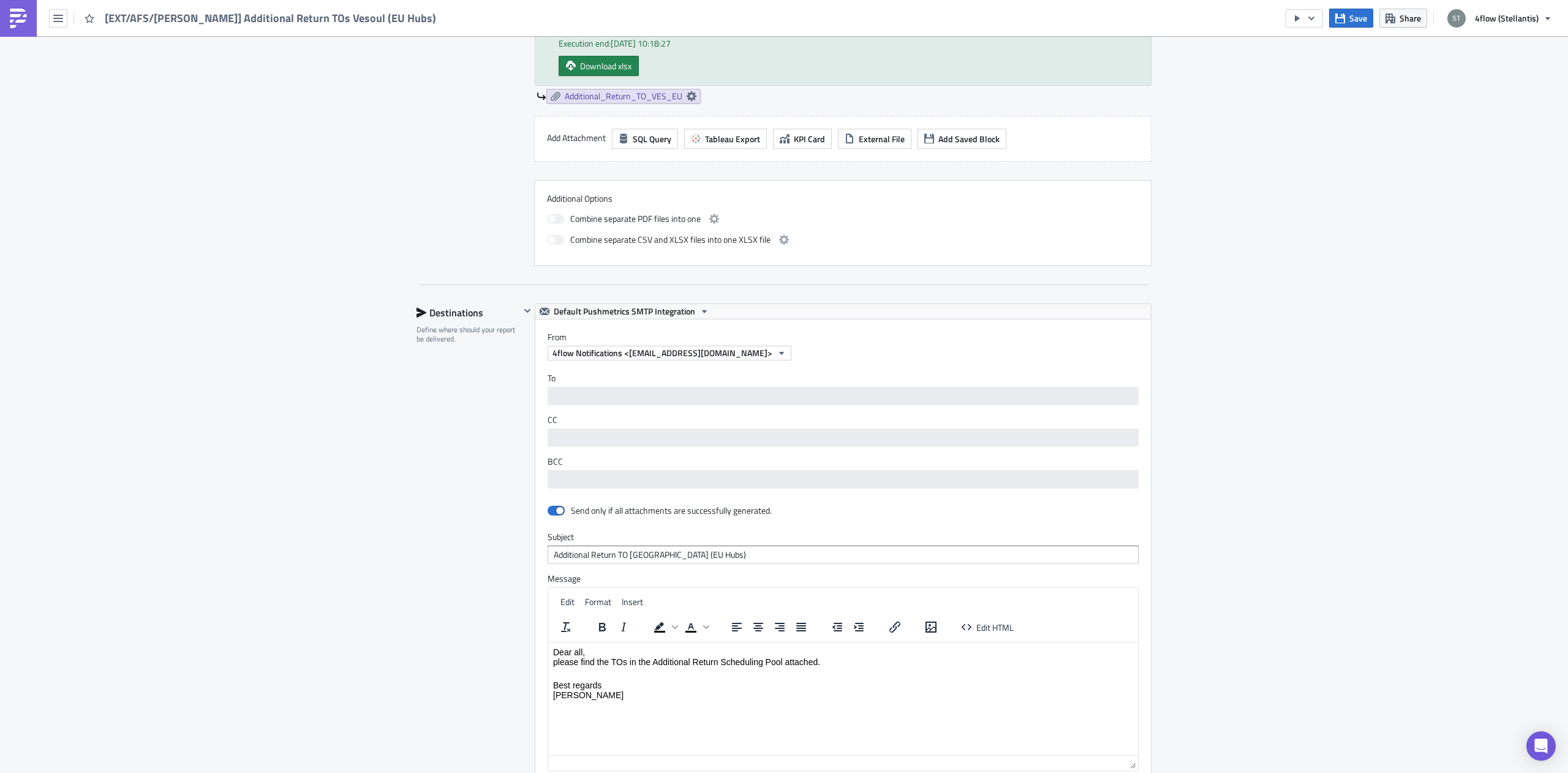
scroll to position [836, 0]
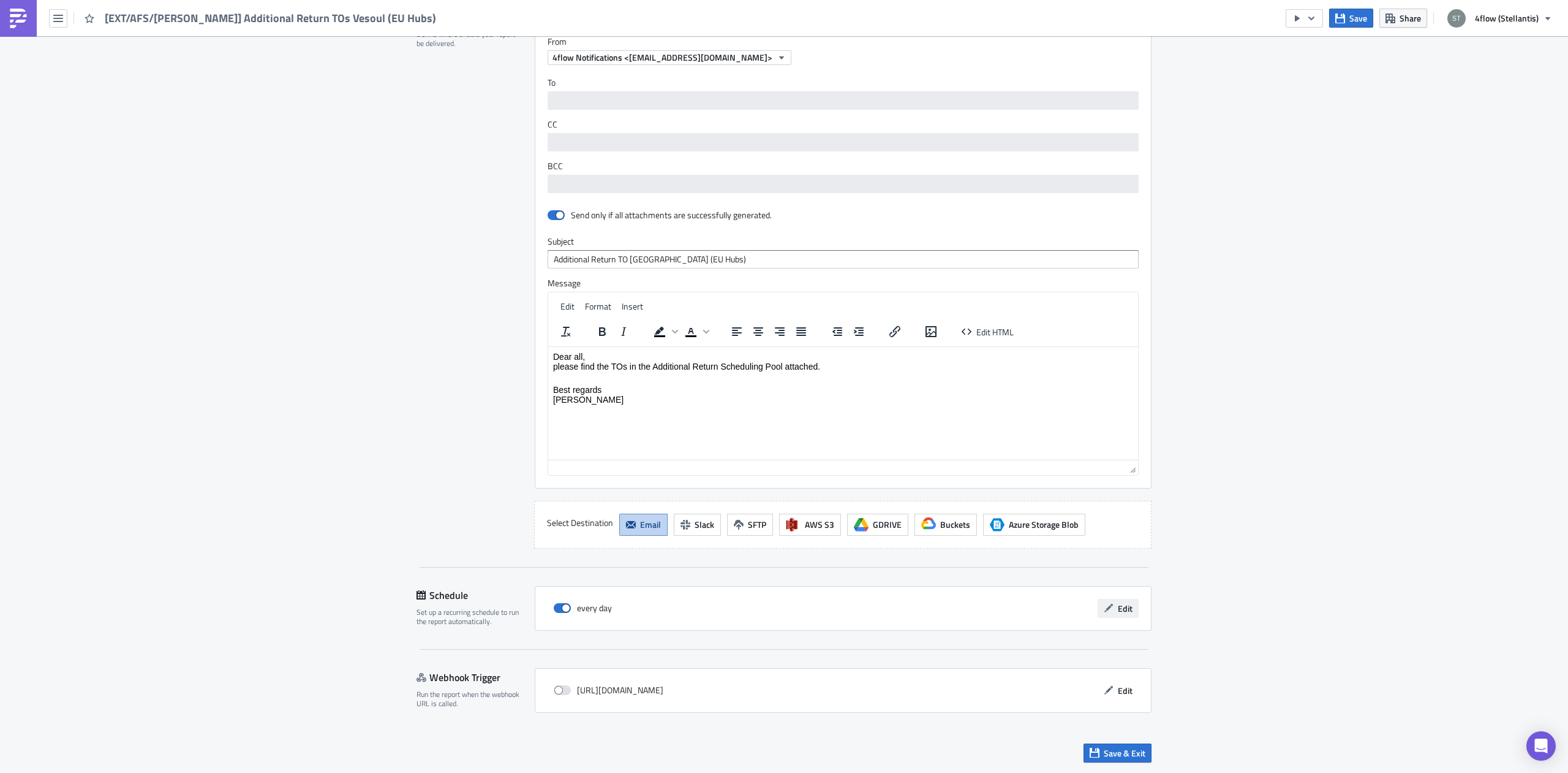
click at [1112, 607] on button "Edit" at bounding box center [1119, 608] width 41 height 19
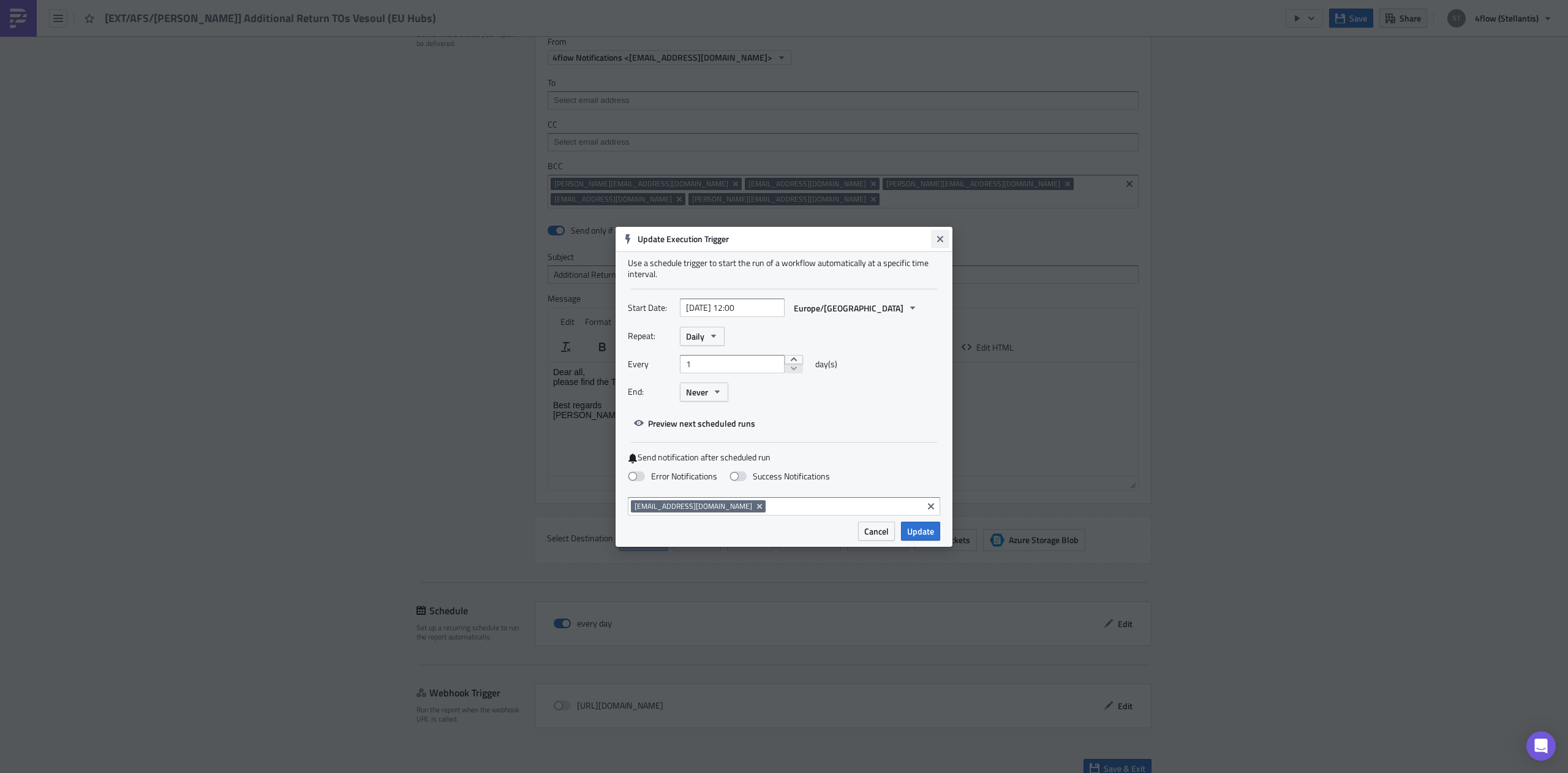
click at [947, 234] on button "Close" at bounding box center [940, 239] width 19 height 19
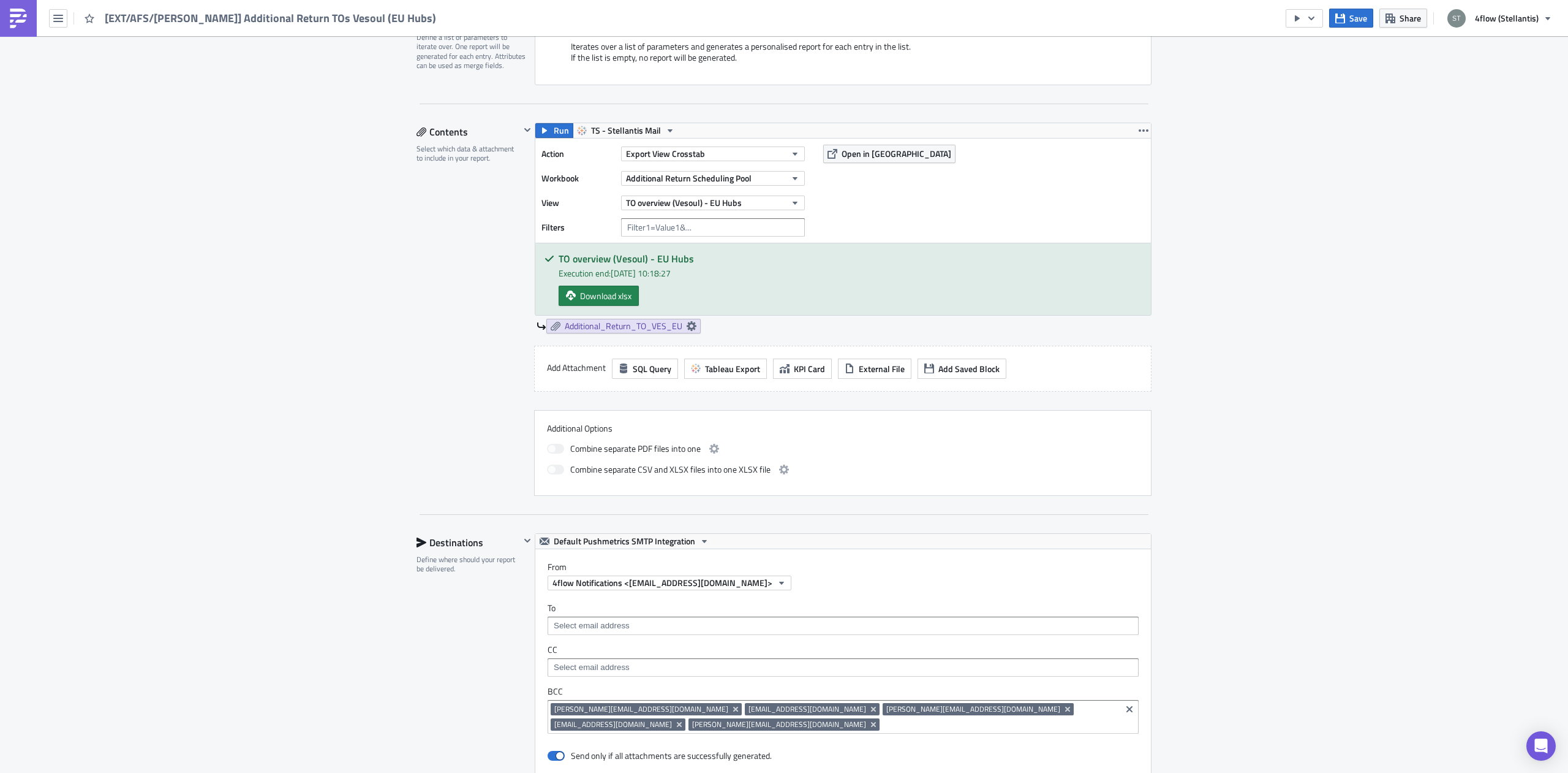
scroll to position [0, 0]
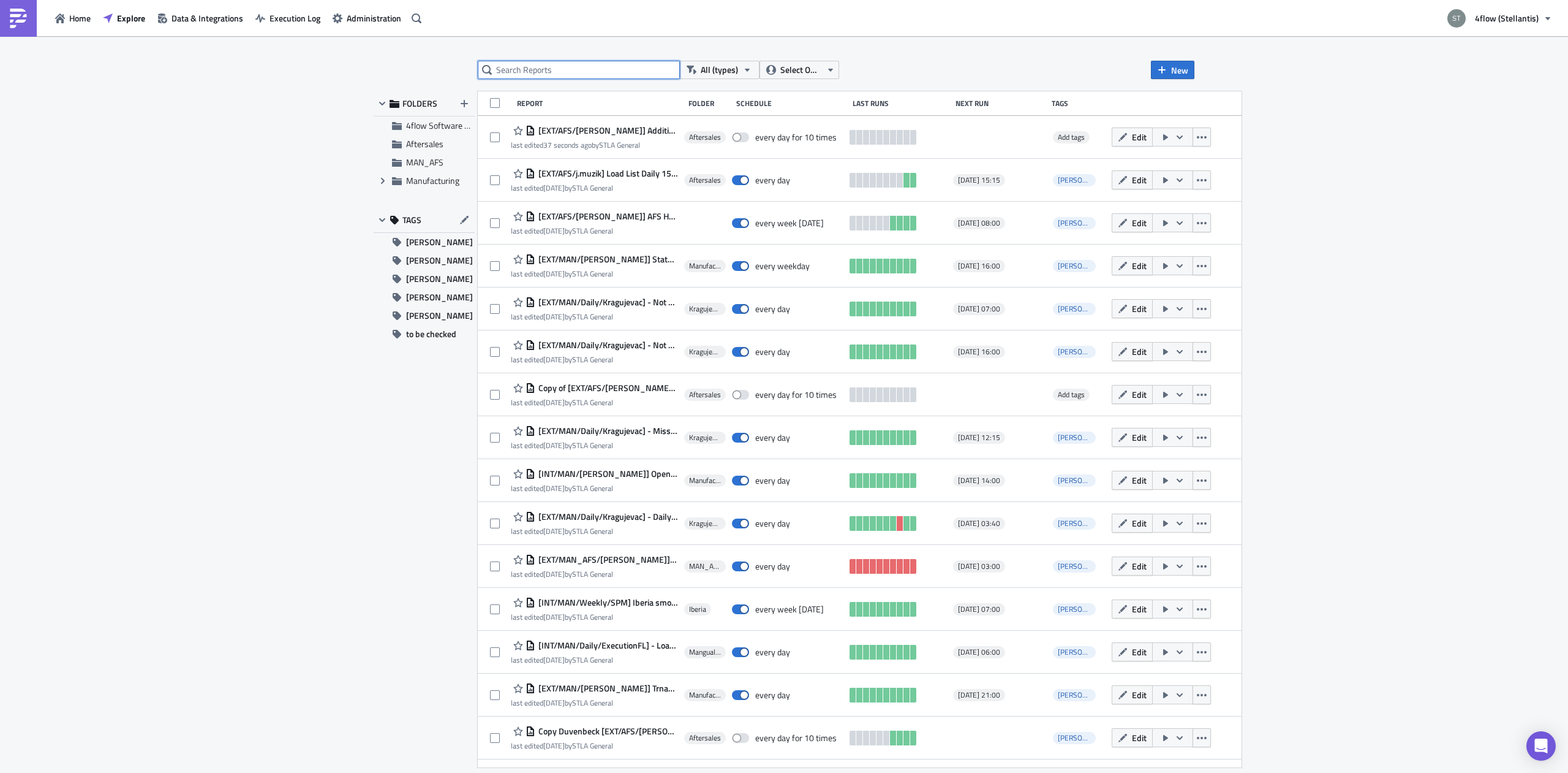
click at [532, 74] on input "text" at bounding box center [579, 70] width 203 height 19
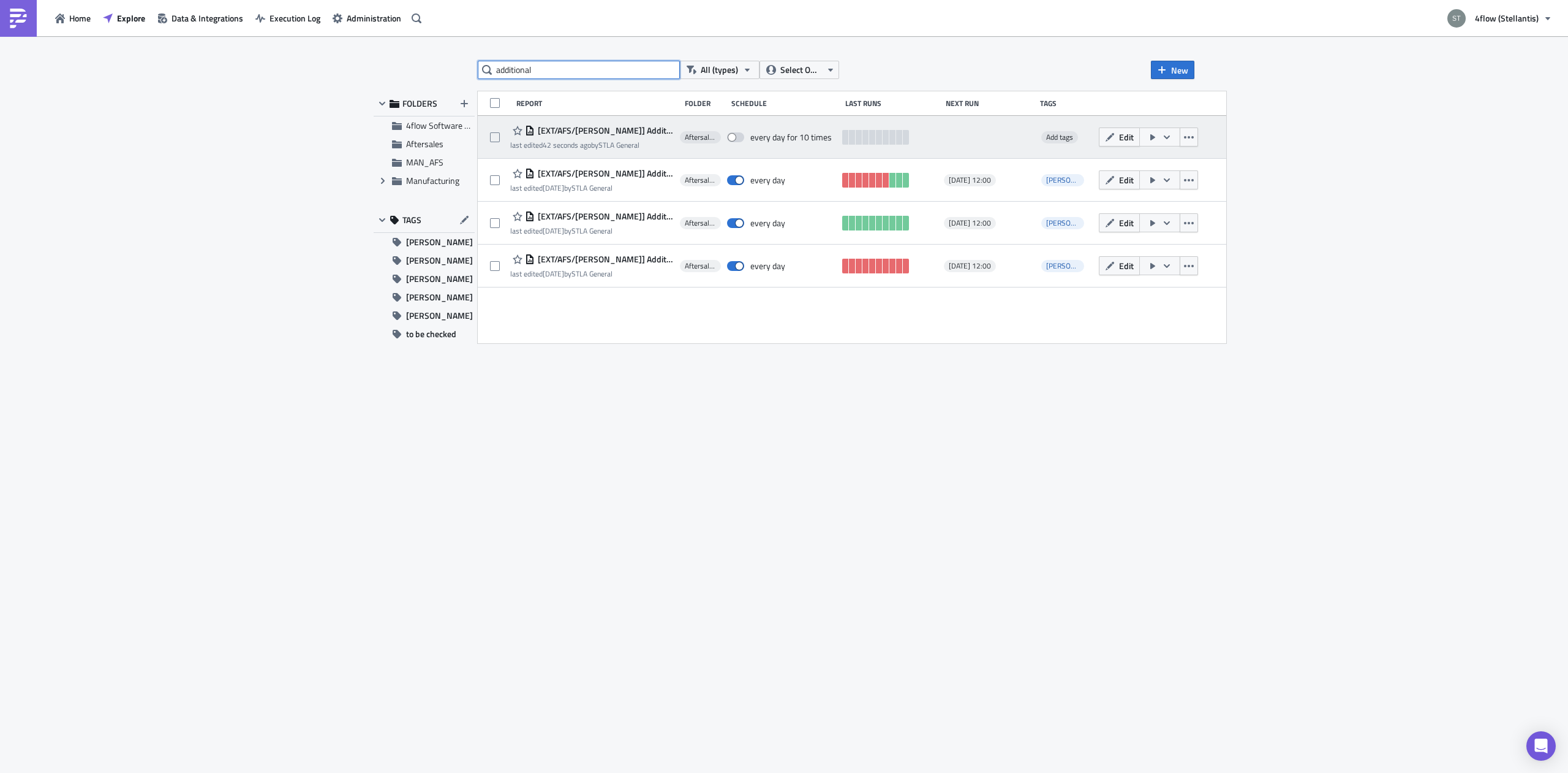
type input "additional"
click at [624, 130] on span "[EXT/AFS/[PERSON_NAME]] Additional Return TOs [GEOGRAPHIC_DATA]" at bounding box center [604, 131] width 139 height 11
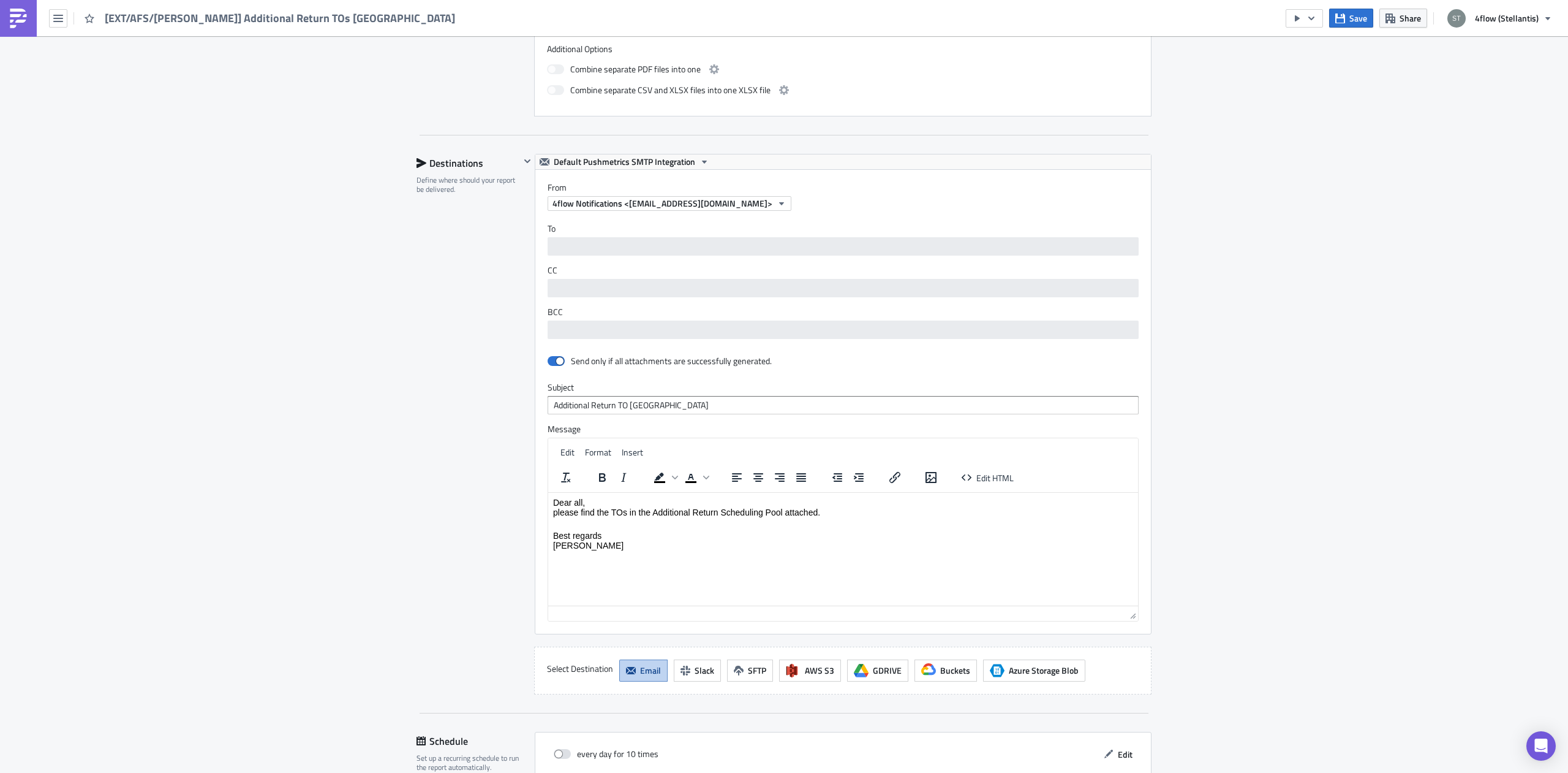
scroll to position [764, 0]
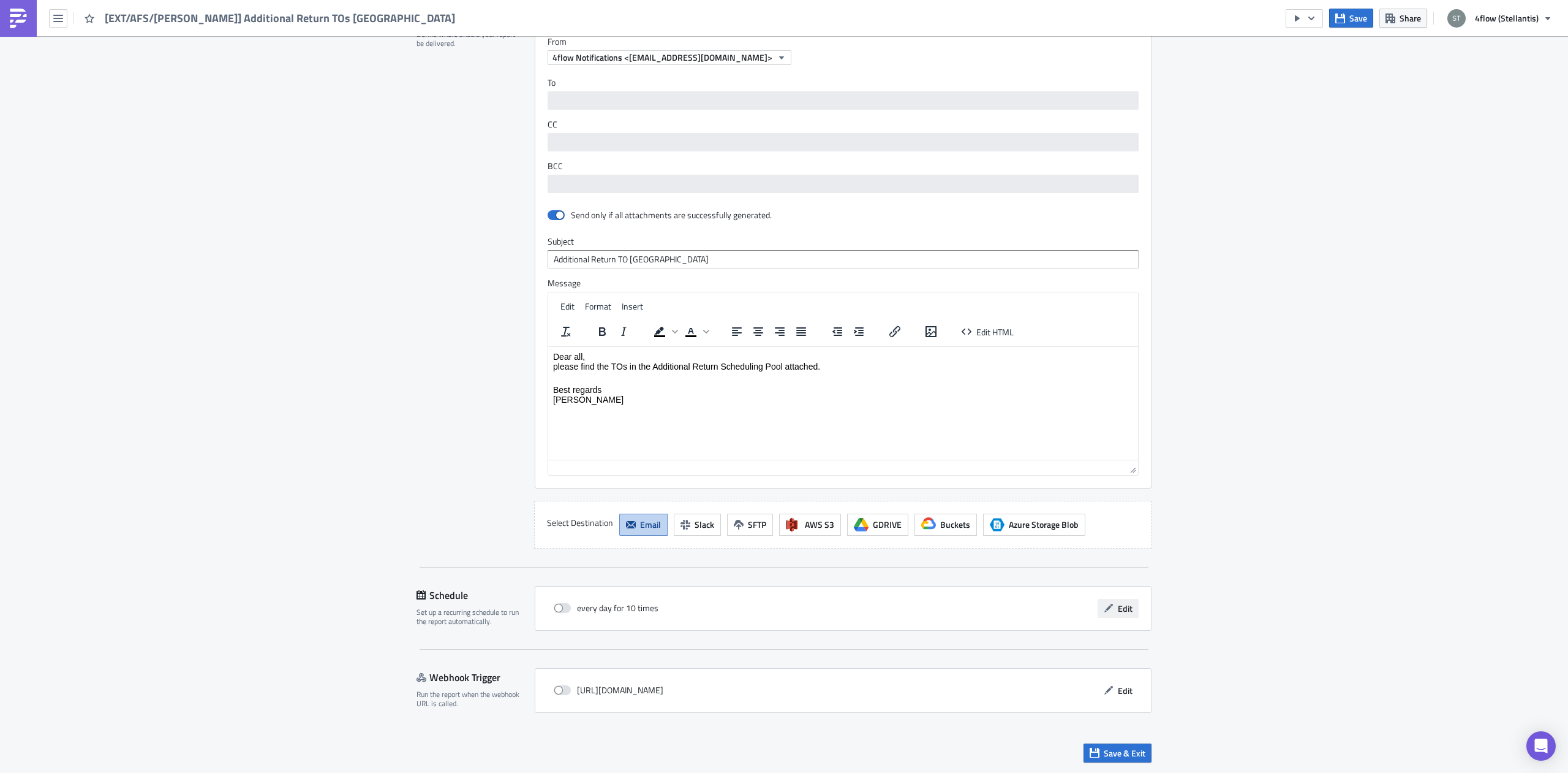
click at [1121, 608] on span "Edit" at bounding box center [1125, 608] width 15 height 13
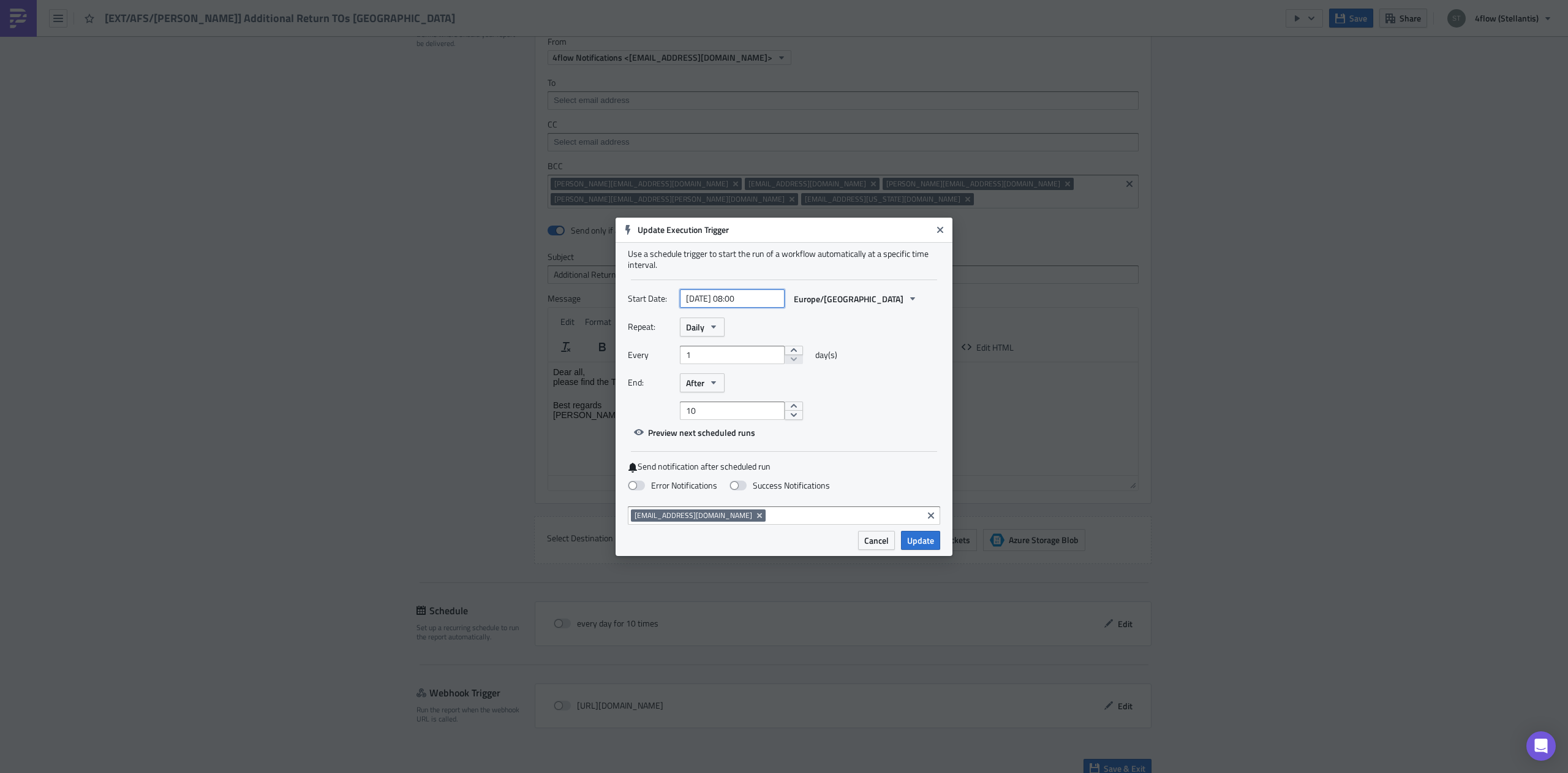
select select "7"
select select "2025"
click at [732, 302] on input "[DATE] 08:00" at bounding box center [732, 299] width 105 height 19
click at [744, 297] on input "[DATE] 08:00" at bounding box center [732, 299] width 105 height 19
type input "[DATE] 12:00"
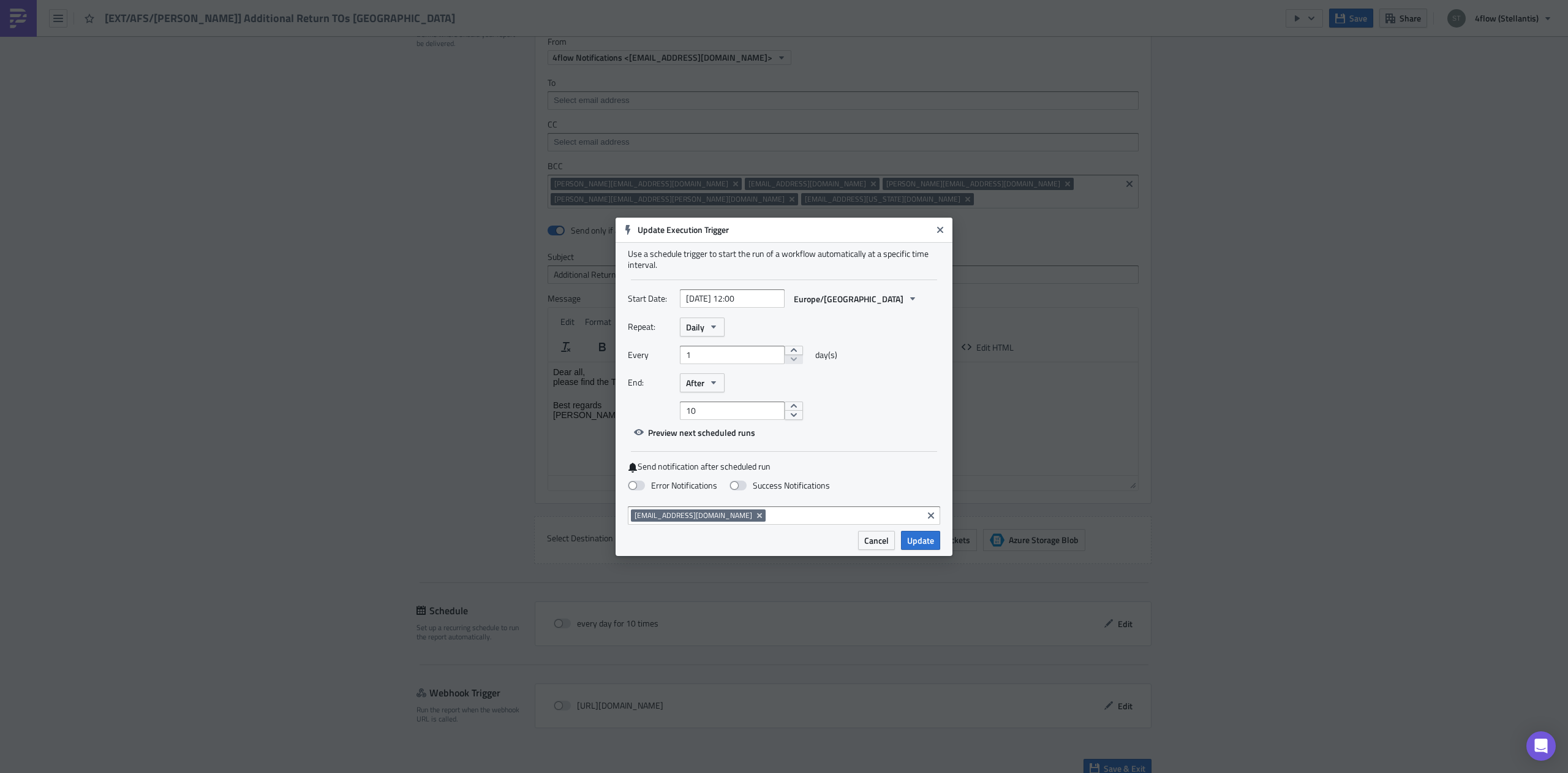
click at [932, 353] on div "Every 1 day(s)" at bounding box center [784, 359] width 313 height 27
click at [874, 320] on div "Repeat: Daily" at bounding box center [784, 327] width 313 height 19
click at [690, 385] on span "After" at bounding box center [695, 383] width 19 height 13
click at [702, 402] on div "Never" at bounding box center [738, 404] width 102 height 12
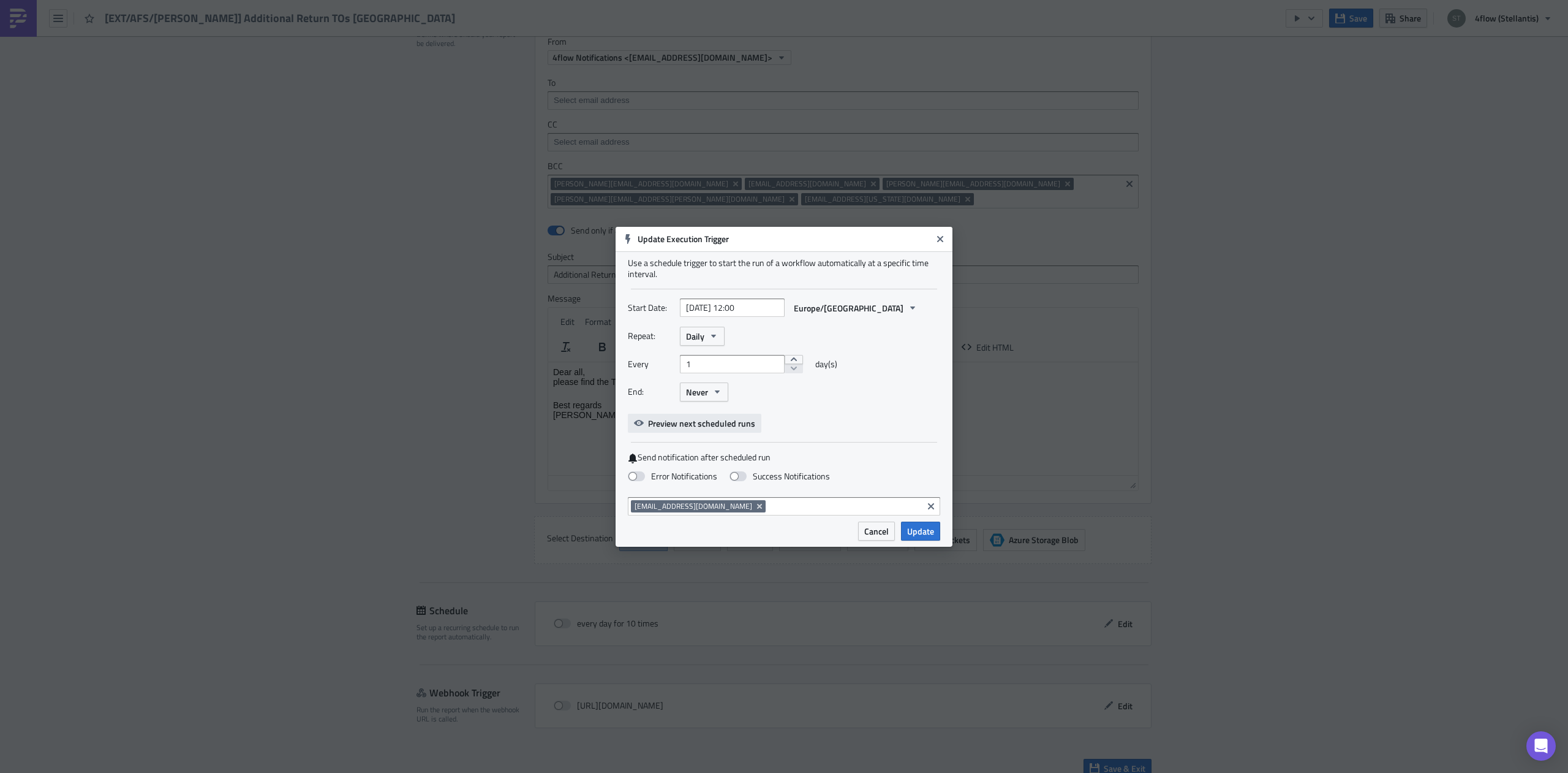
click at [730, 418] on span "Preview next scheduled runs" at bounding box center [702, 423] width 107 height 13
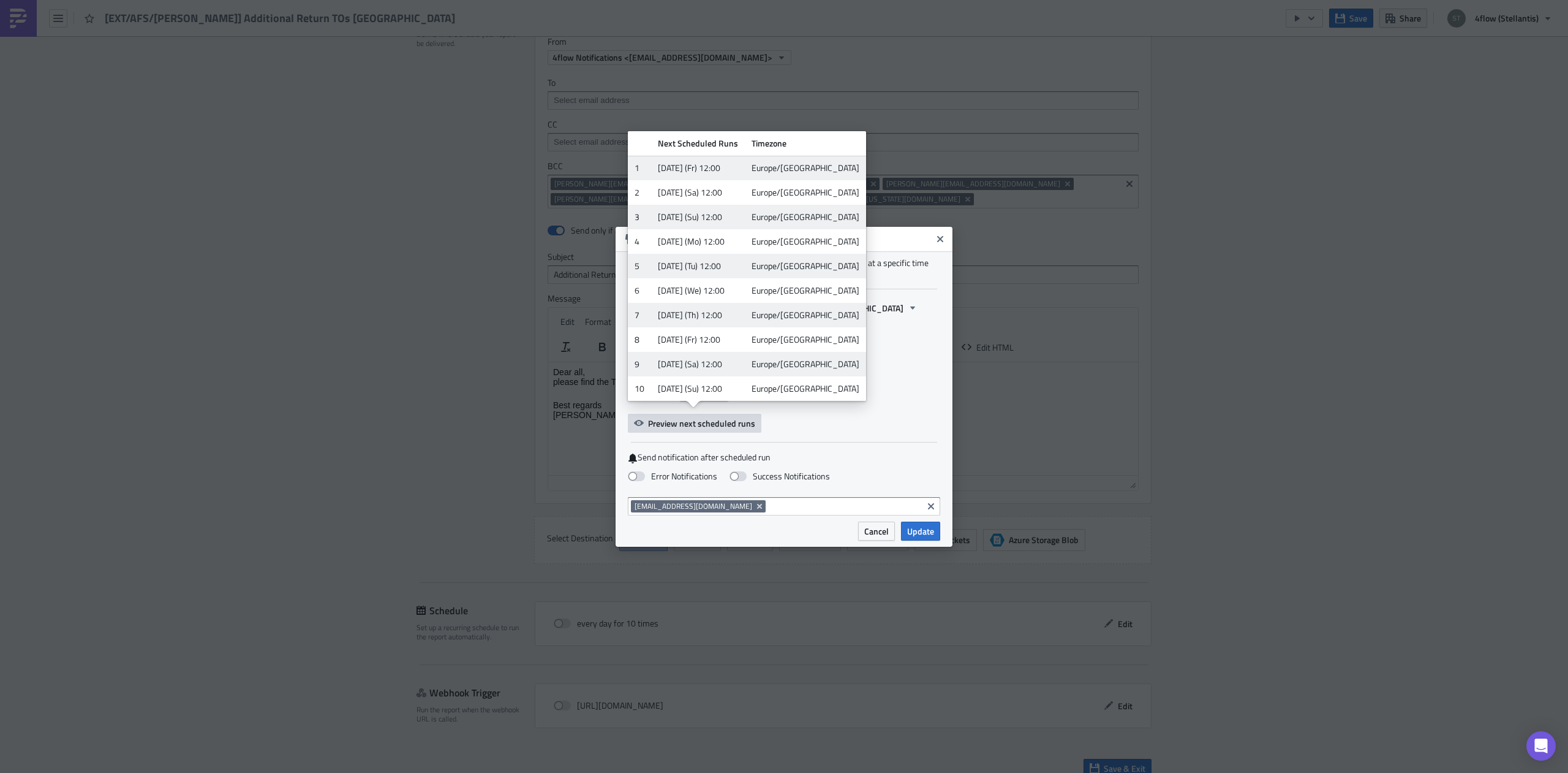
click at [860, 410] on div "Start Date: [DATE] 12:00 Europe/[GEOGRAPHIC_DATA] Repeat: Daily Every 1 day(s) …" at bounding box center [784, 366] width 313 height 134
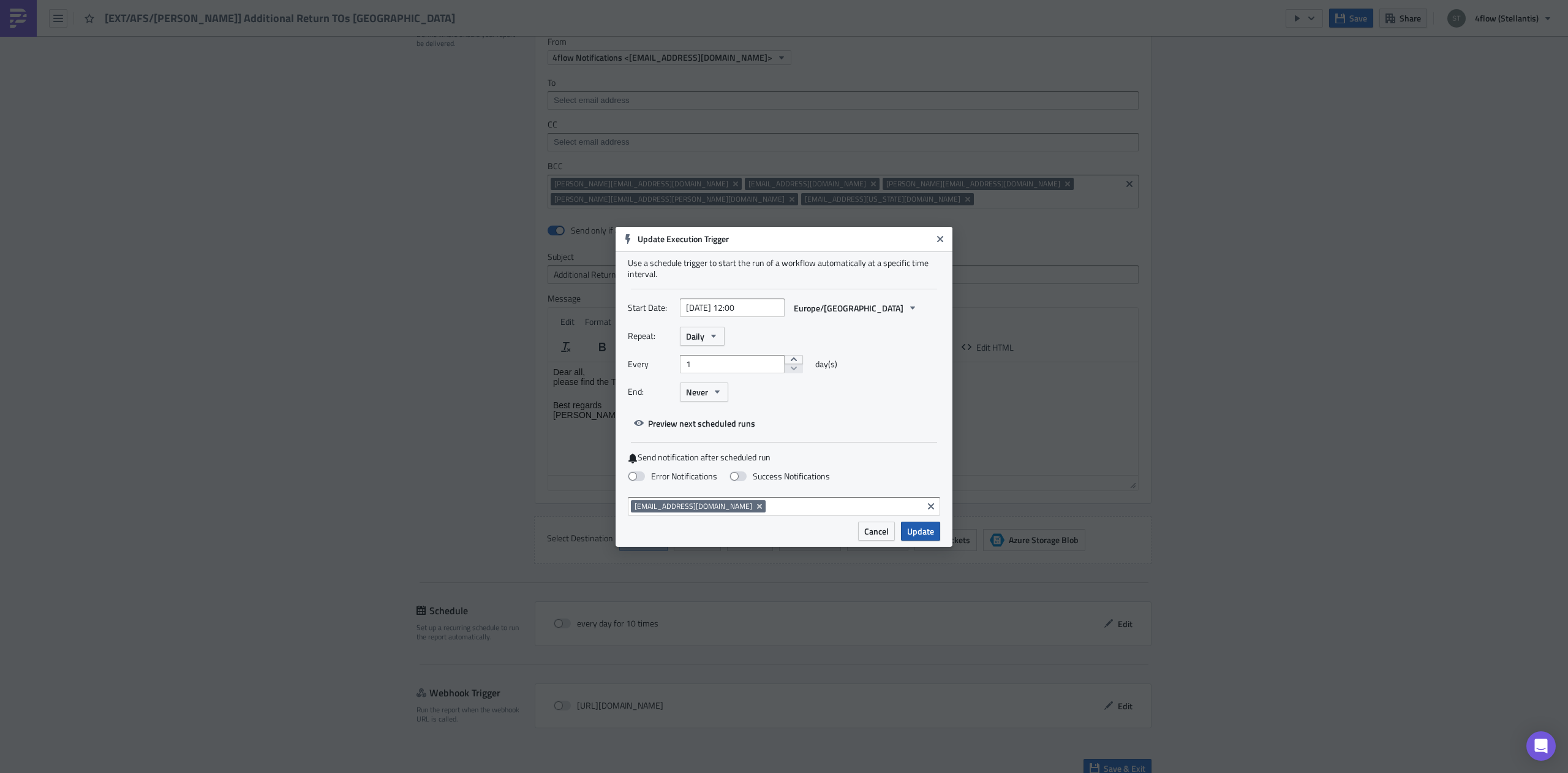
click at [926, 531] on span "Update" at bounding box center [921, 531] width 27 height 13
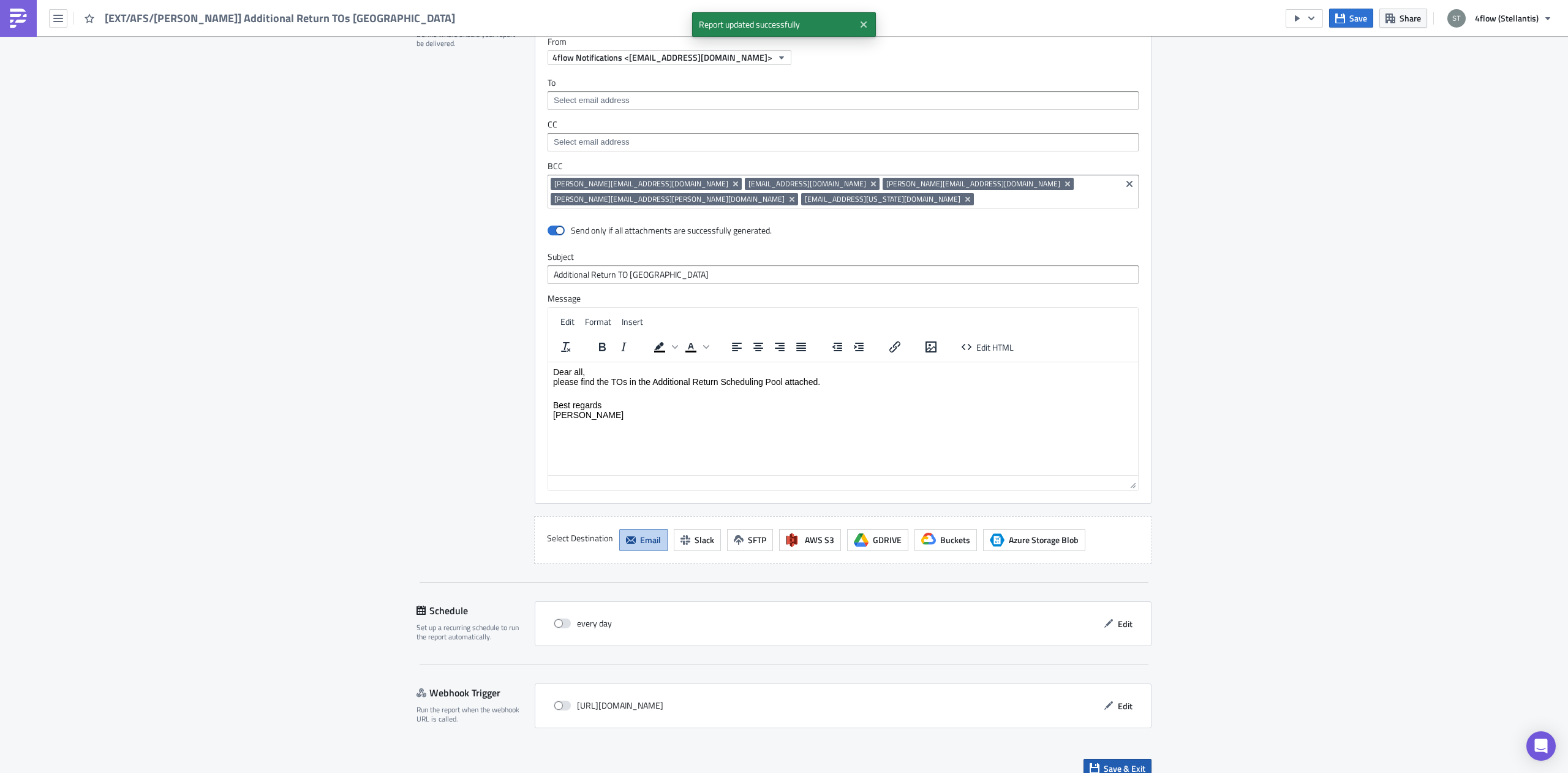
click at [1129, 762] on span "Save & Exit" at bounding box center [1124, 768] width 41 height 13
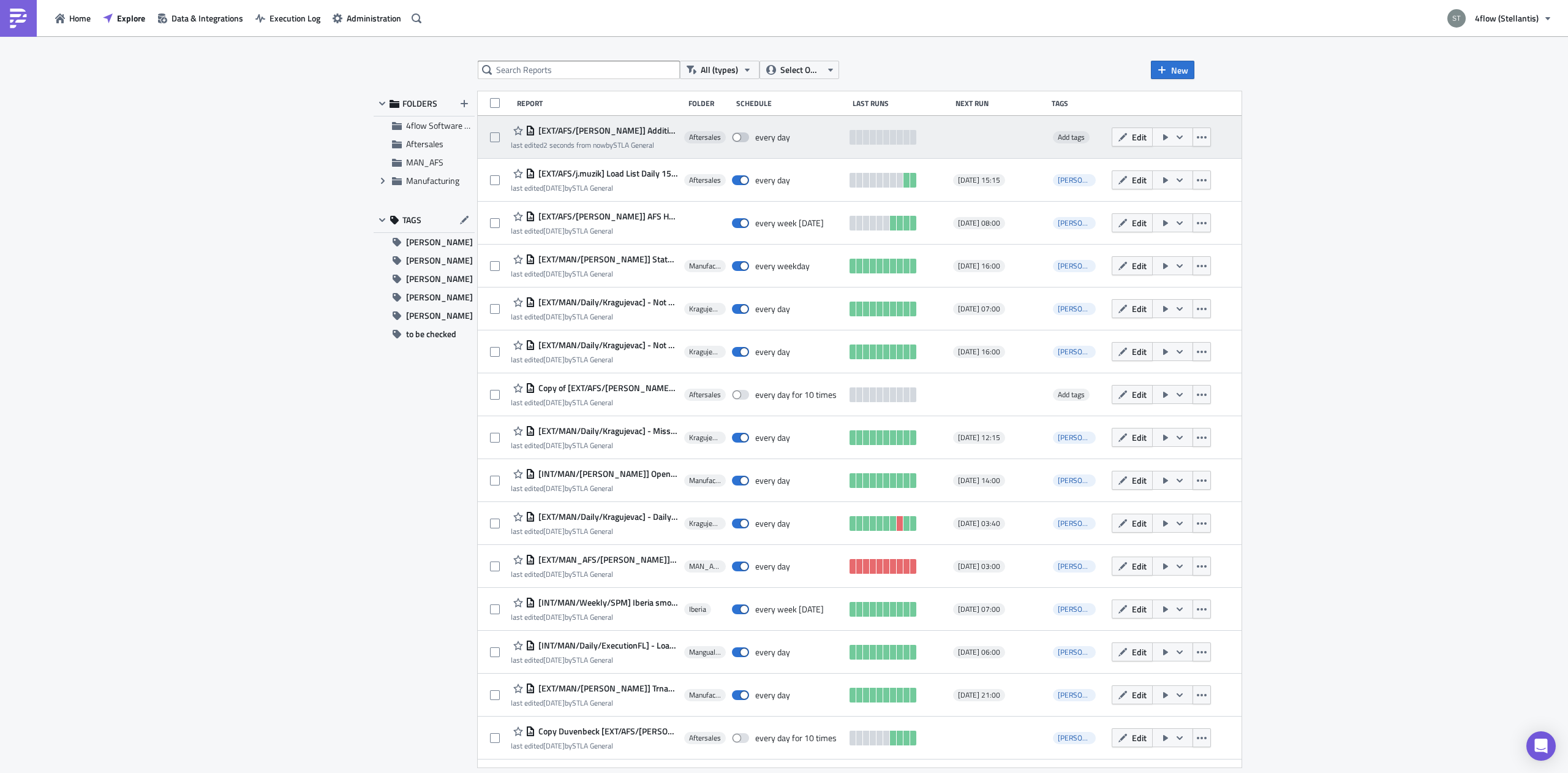
click at [732, 139] on span at bounding box center [741, 137] width 17 height 9
click at [734, 139] on input "checkbox" at bounding box center [738, 138] width 8 height 8
checkbox input "true"
click at [619, 132] on span "[EXT/AFS/[PERSON_NAME]] Additional Return TOs [GEOGRAPHIC_DATA]" at bounding box center [606, 131] width 142 height 11
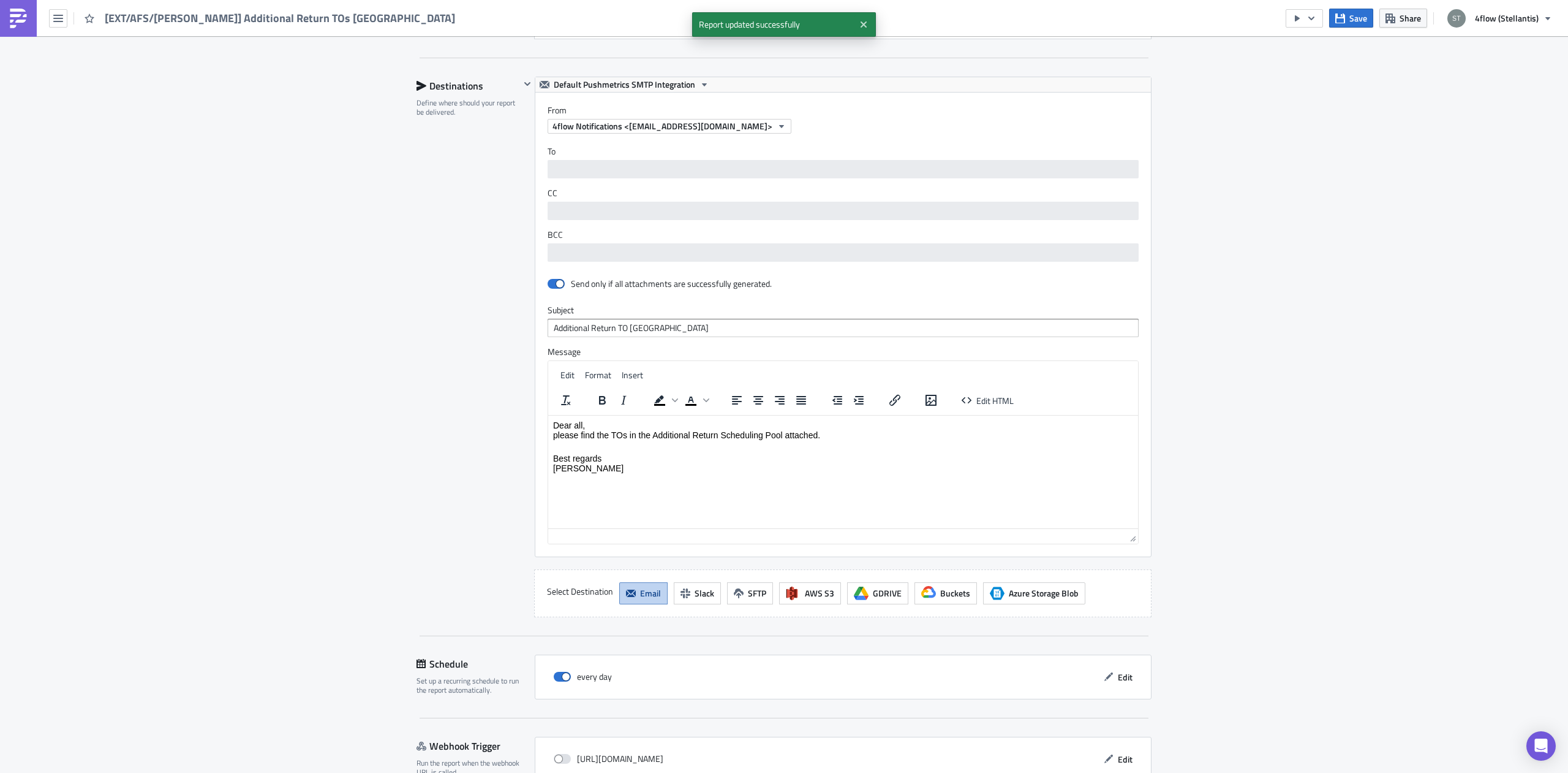
scroll to position [764, 0]
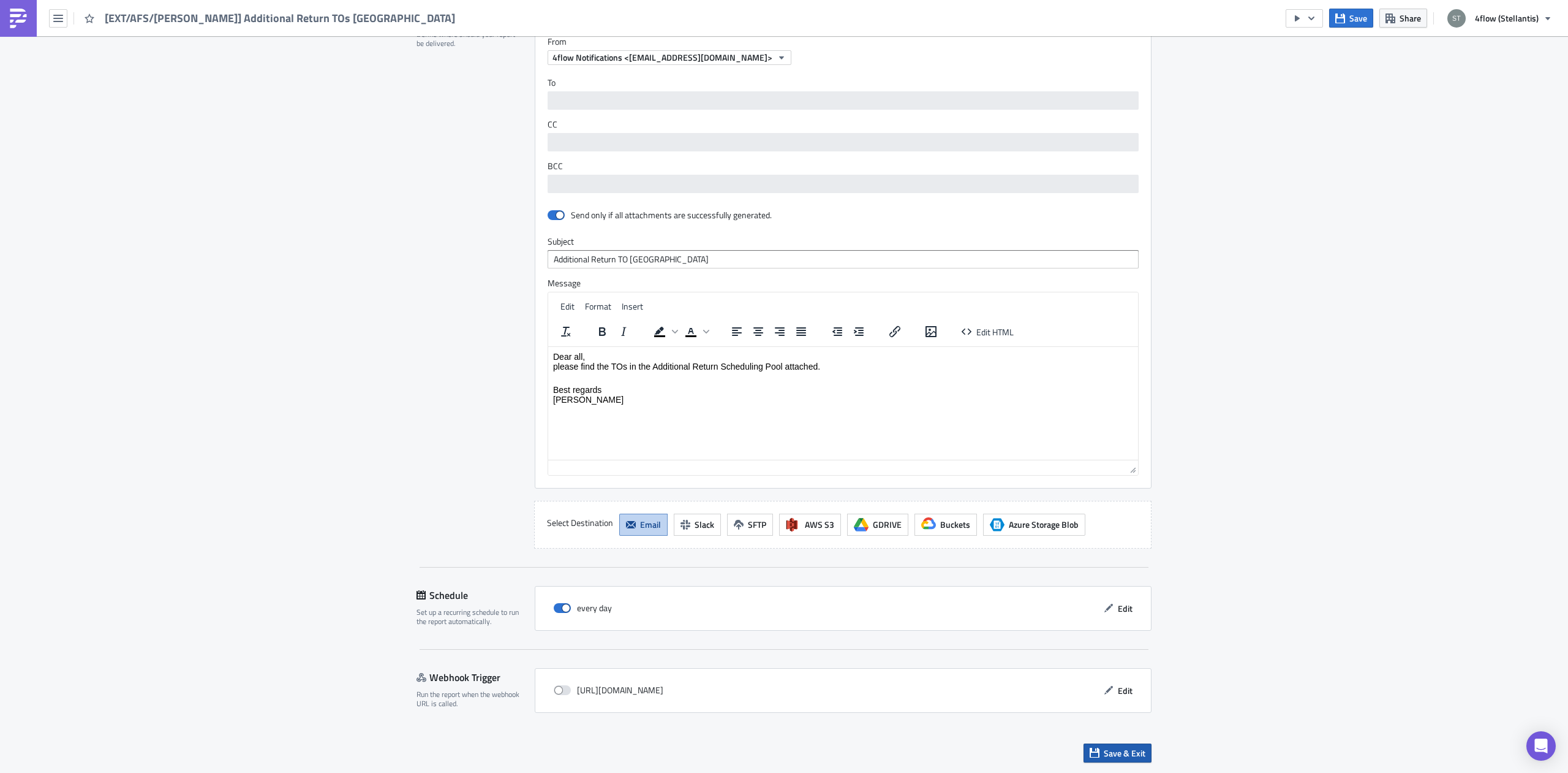
click at [1108, 750] on span "Save & Exit" at bounding box center [1124, 753] width 41 height 13
